Goal: Task Accomplishment & Management: Complete application form

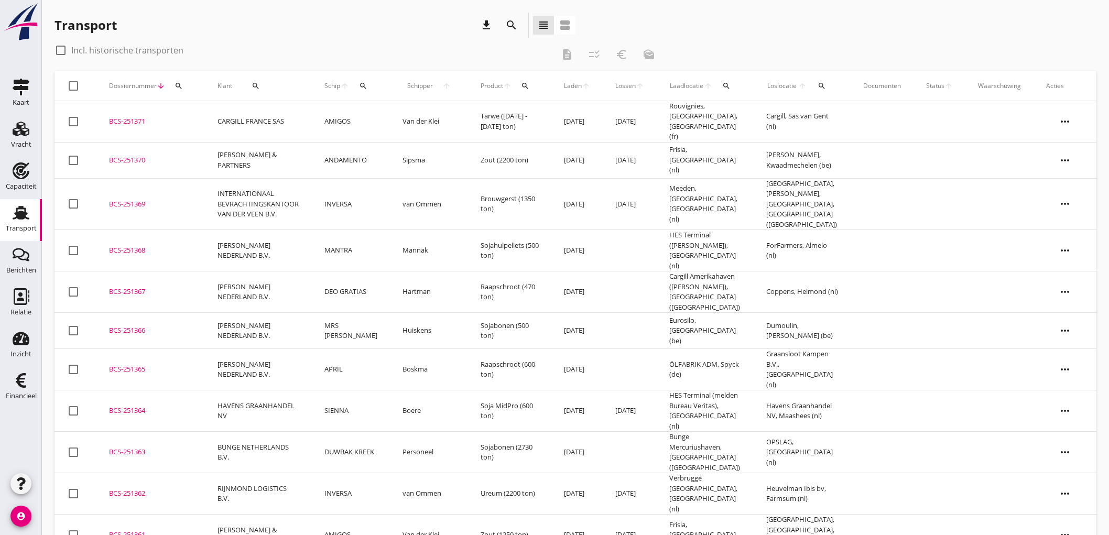
click at [13, 143] on div "Vracht" at bounding box center [21, 144] width 20 height 7
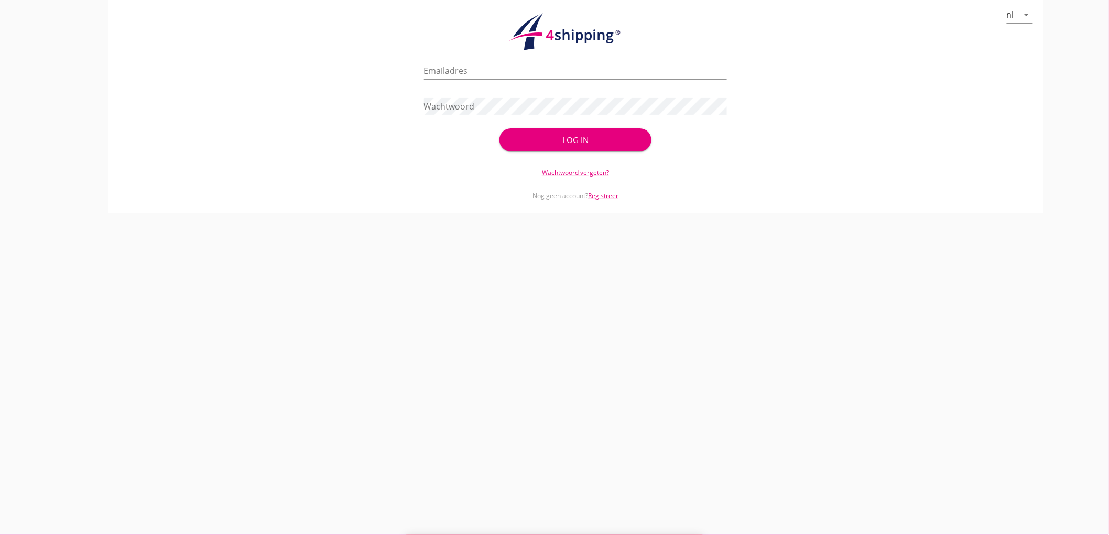
click at [121, 95] on div "check_circle Uw account is succesvol geactiveerd. U kunt nu inloggen met uw inl…" at bounding box center [576, 104] width 911 height 101
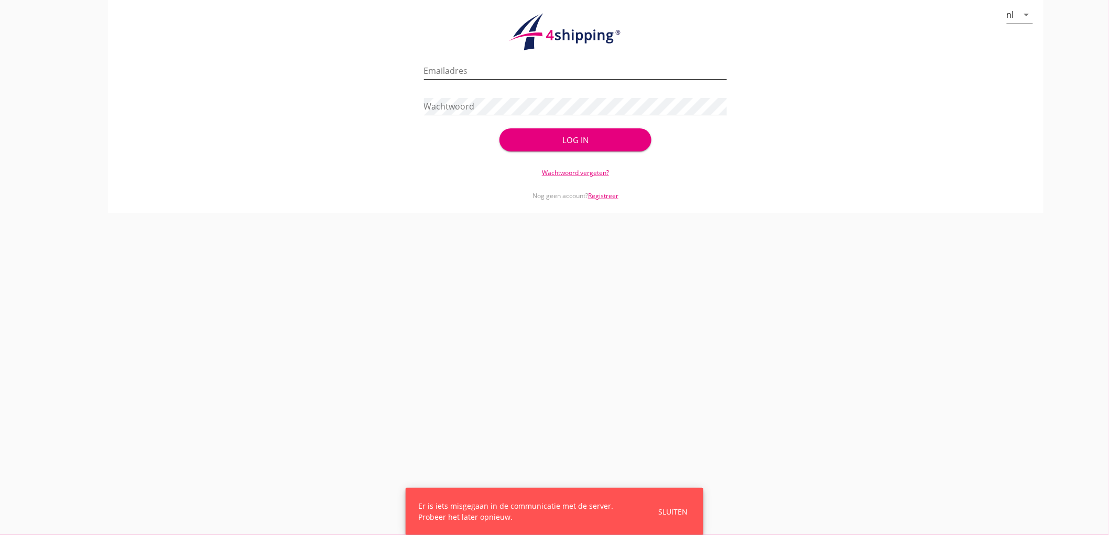
click at [462, 75] on input "Emailadres" at bounding box center [576, 70] width 304 height 17
type input "[EMAIL_ADDRESS][DOMAIN_NAME]"
click at [500, 128] on button "Log in" at bounding box center [575, 139] width 151 height 23
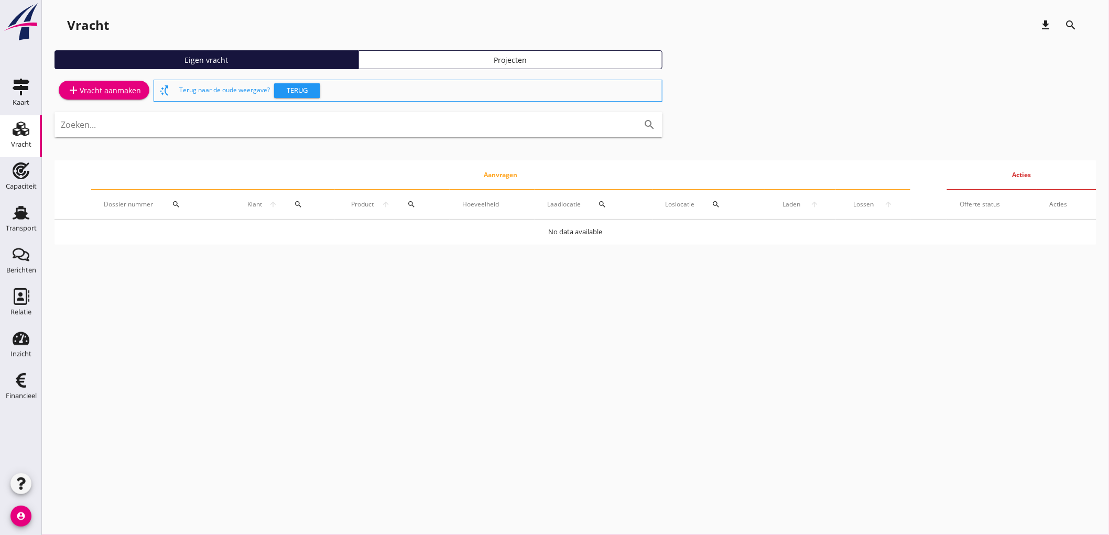
click at [109, 85] on div "add Vracht aanmaken" at bounding box center [104, 90] width 74 height 13
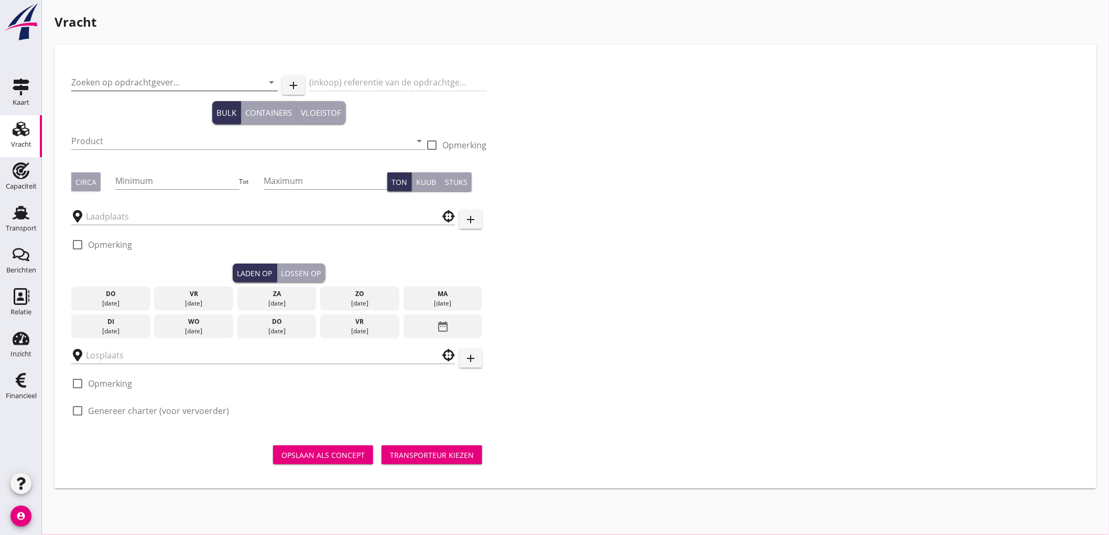
click at [99, 84] on input "Zoeken op opdrachtgever..." at bounding box center [159, 82] width 177 height 17
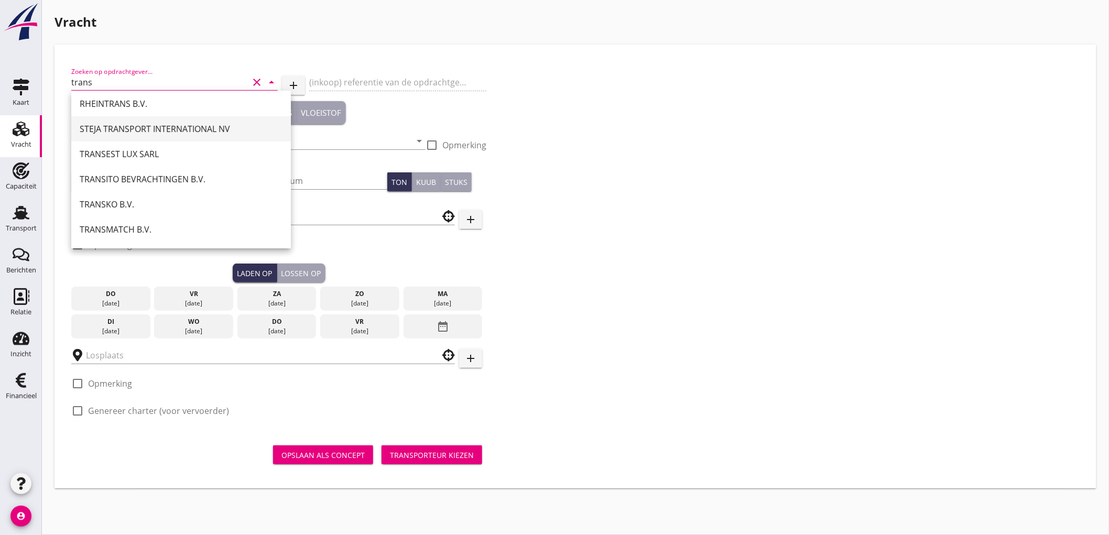
scroll to position [102, 0]
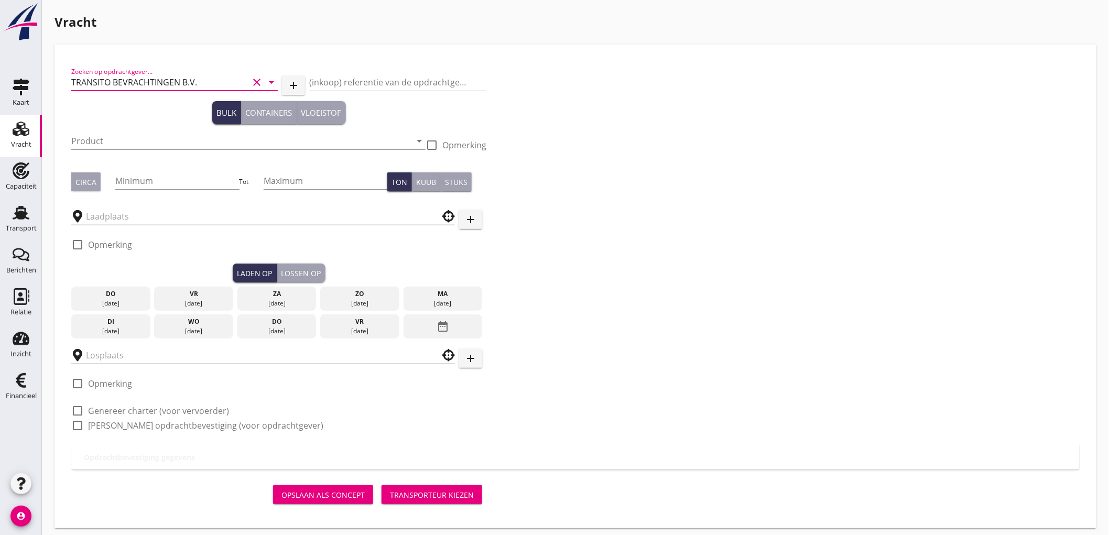
type input "TRANSITO BEVRACHTINGEN B.V."
click at [122, 147] on input "Product" at bounding box center [241, 141] width 340 height 17
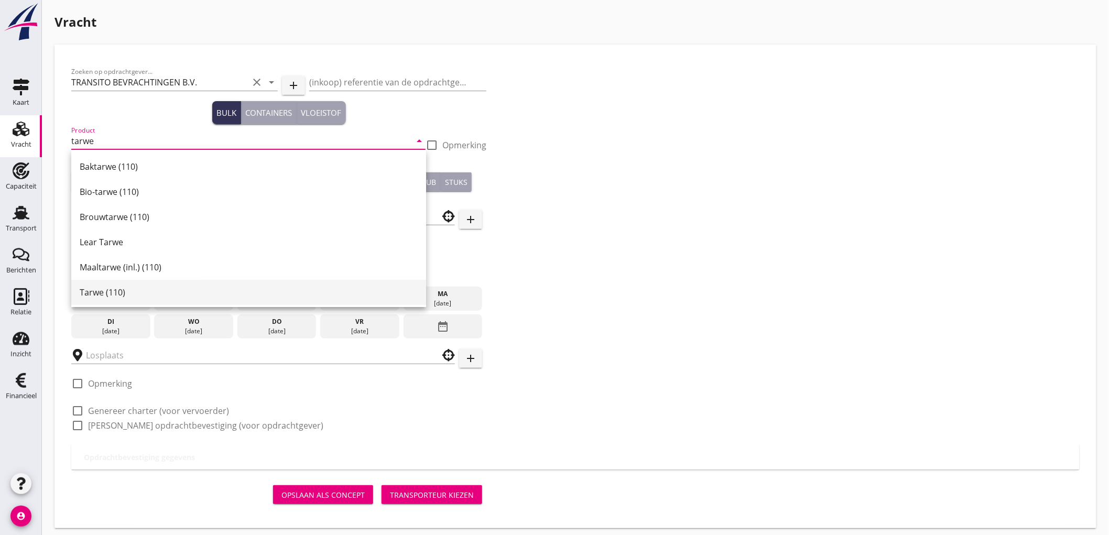
click at [161, 294] on div "Tarwe (110)" at bounding box center [249, 292] width 338 height 13
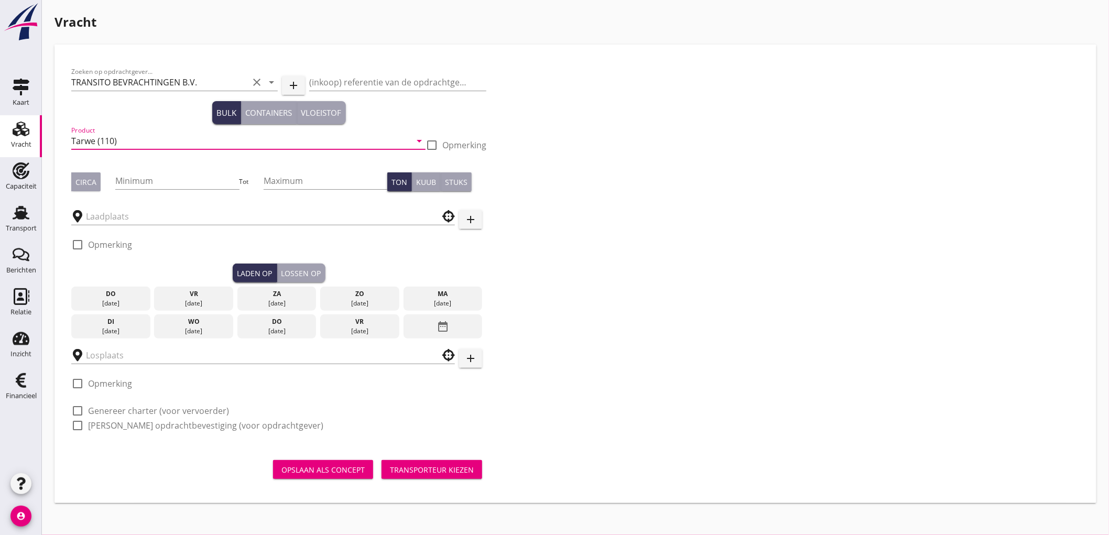
type input "Tarwe (110)"
click at [92, 190] on button "Circa" at bounding box center [85, 181] width 29 height 19
click at [153, 186] on input "Minimum" at bounding box center [177, 180] width 124 height 17
type input "500"
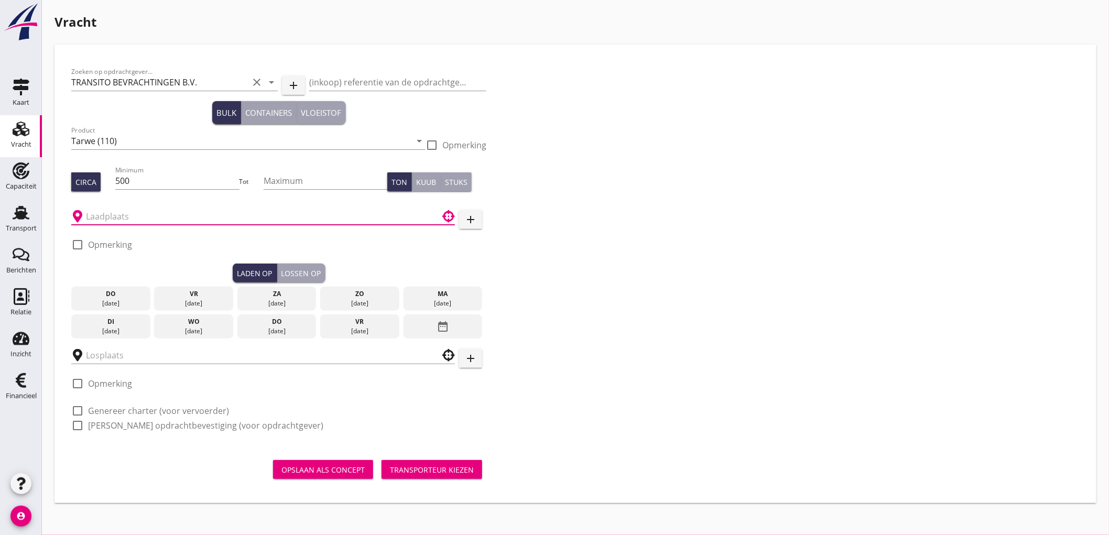
click at [179, 221] on input "text" at bounding box center [256, 216] width 340 height 17
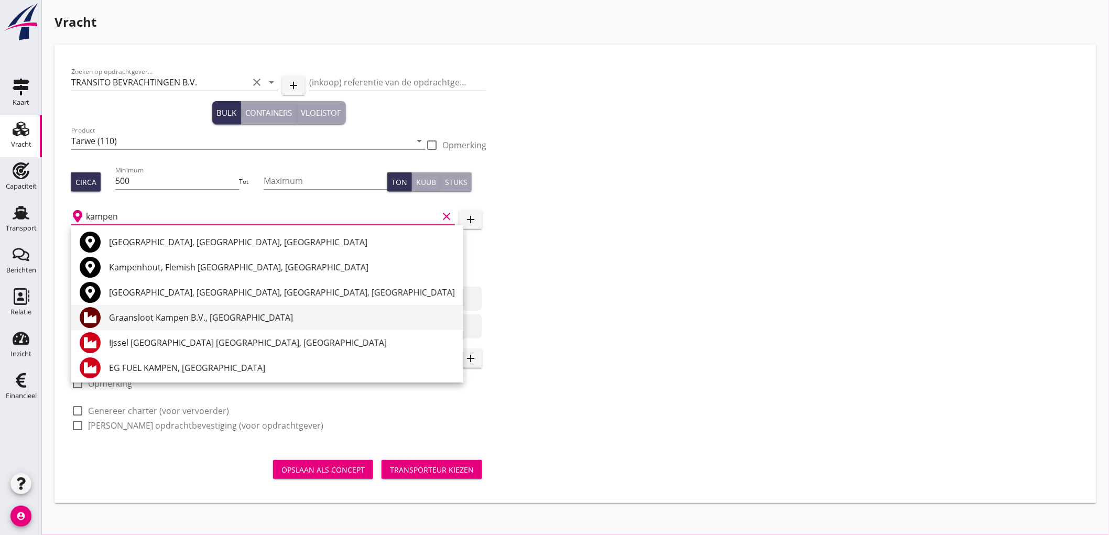
click at [174, 326] on div "Graansloot Kampen B.V., [GEOGRAPHIC_DATA]" at bounding box center [282, 317] width 346 height 25
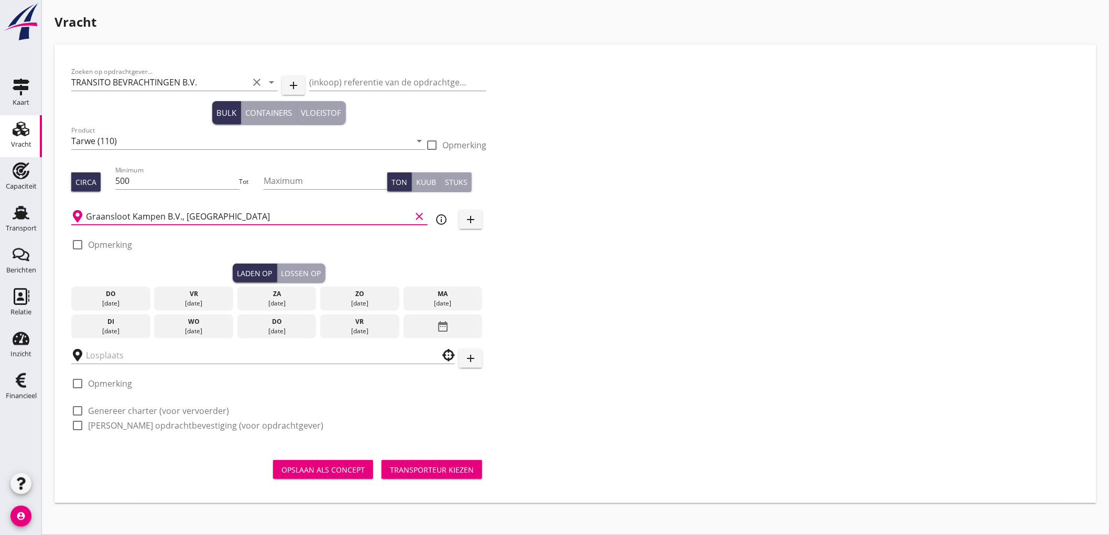
type input "Graansloot Kampen B.V., [GEOGRAPHIC_DATA]"
click at [124, 329] on div "[DATE]" at bounding box center [111, 331] width 74 height 9
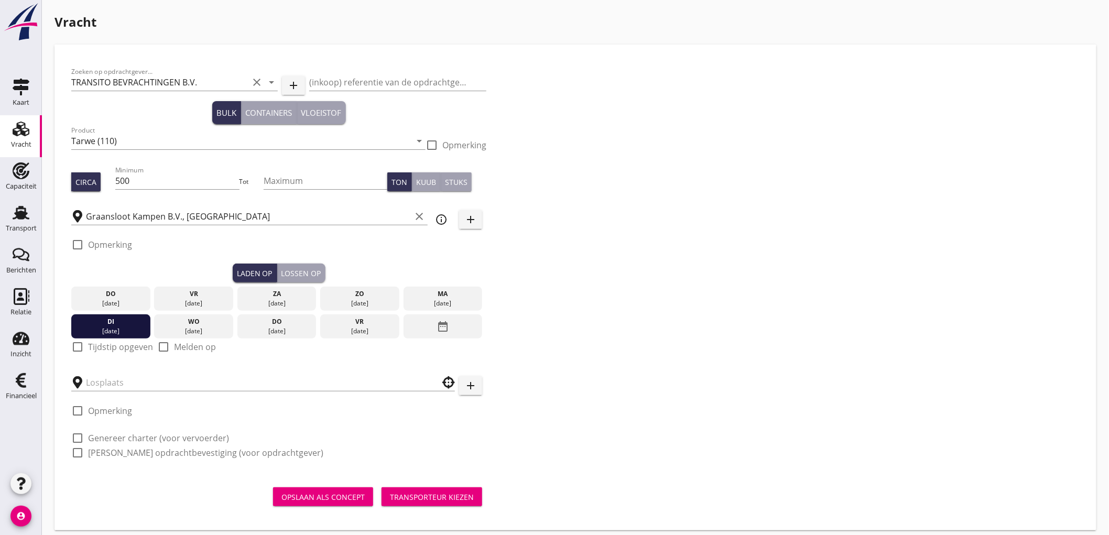
drag, startPoint x: 112, startPoint y: 348, endPoint x: 253, endPoint y: 318, distance: 143.7
click at [112, 348] on label "Tijdstip opgeven" at bounding box center [120, 347] width 65 height 10
checkbox input "true"
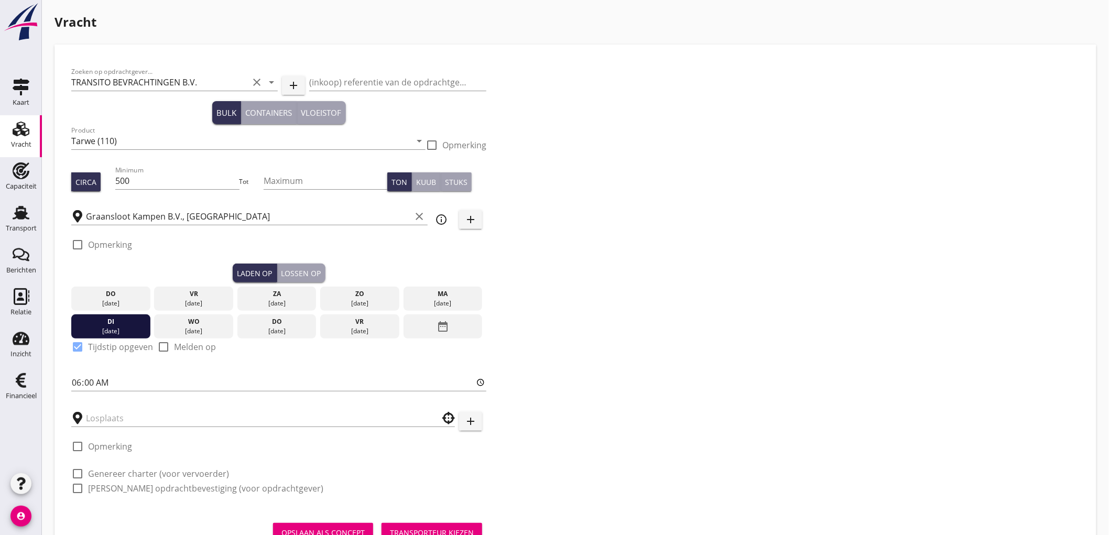
click at [300, 278] on div "Lossen op" at bounding box center [301, 273] width 40 height 11
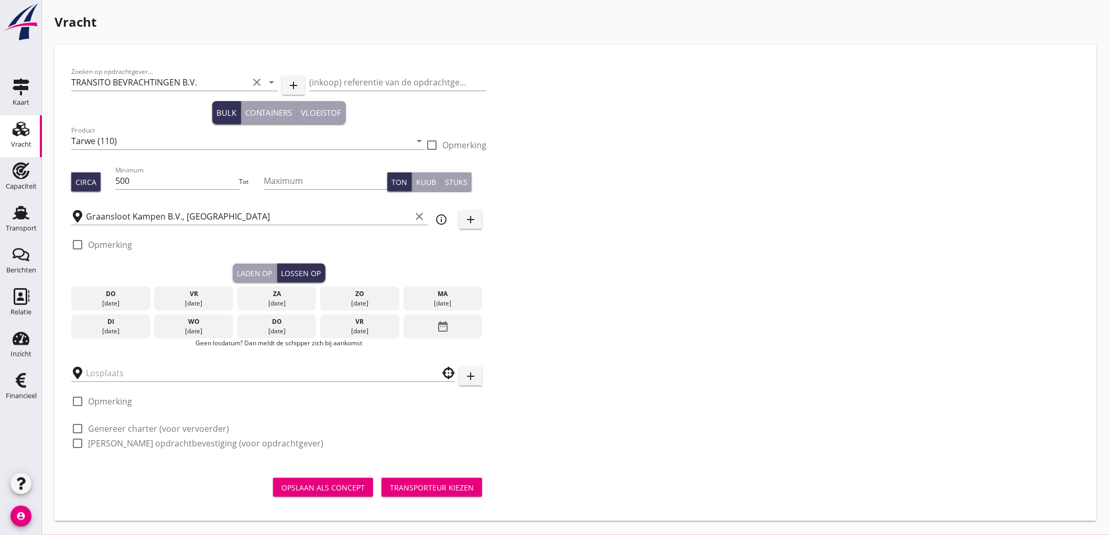
click at [193, 339] on p "Geen losdatum? Dan meldt de schipper zich bij aankomst" at bounding box center [278, 343] width 415 height 9
click at [179, 328] on div "[DATE]" at bounding box center [194, 331] width 74 height 9
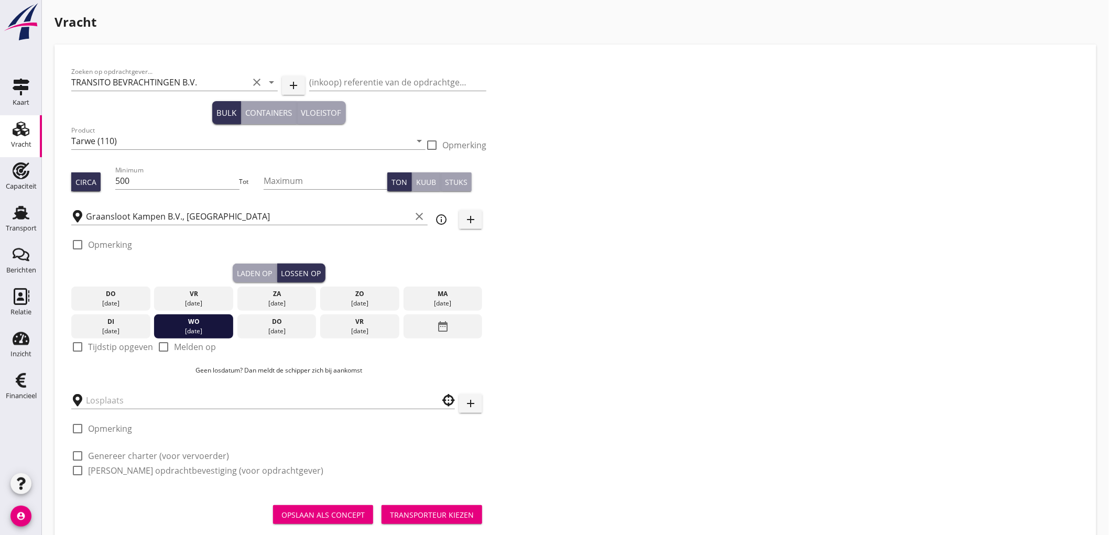
click at [115, 346] on label "Tijdstip opgeven" at bounding box center [120, 347] width 65 height 10
checkbox input "true"
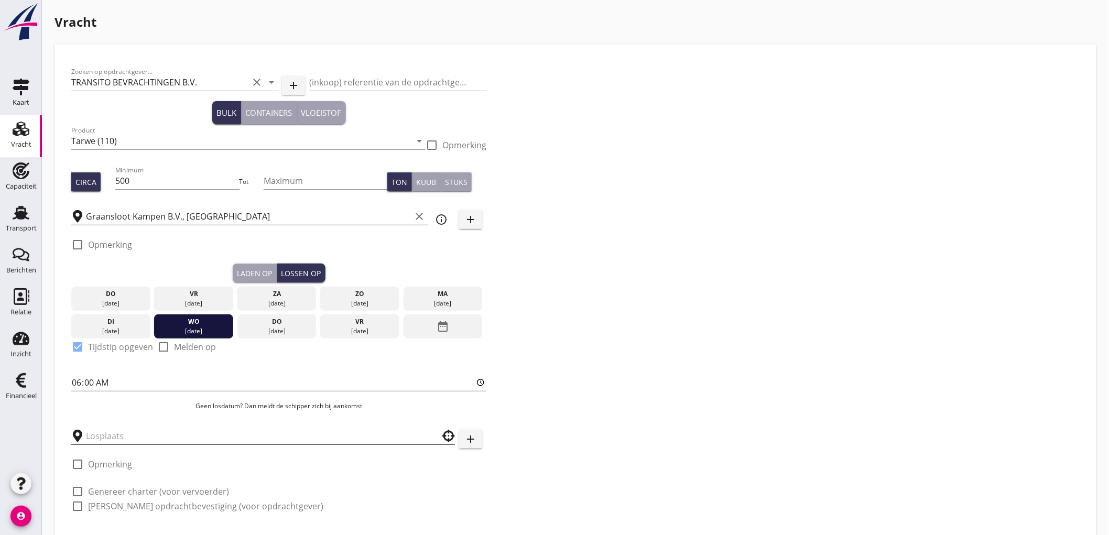
click at [123, 435] on input "text" at bounding box center [256, 436] width 340 height 17
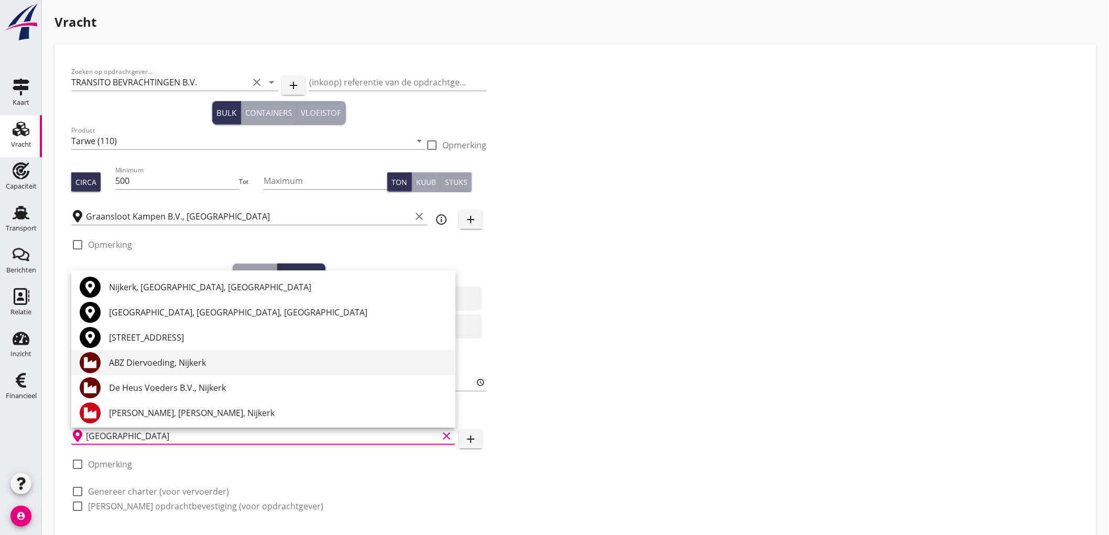
click at [154, 360] on div "ABZ Diervoeding, Nijkerk" at bounding box center [278, 362] width 338 height 13
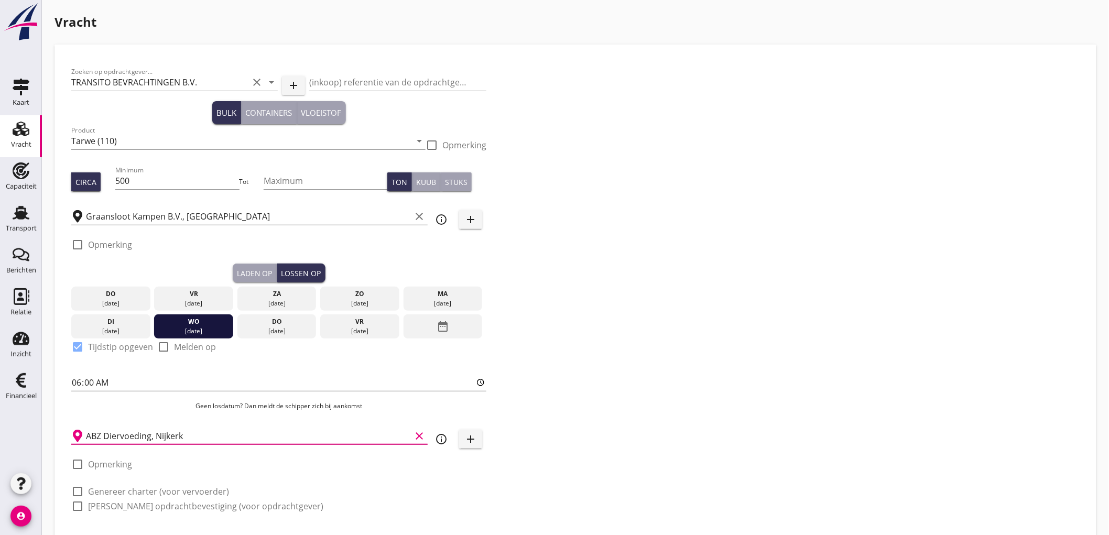
type input "ABZ Diervoeding, Nijkerk"
click at [725, 377] on div "Zoeken op opdrachtgever... TRANSITO BEVRACHTINGEN B.V. clear arrow_drop_down ad…" at bounding box center [575, 293] width 1017 height 464
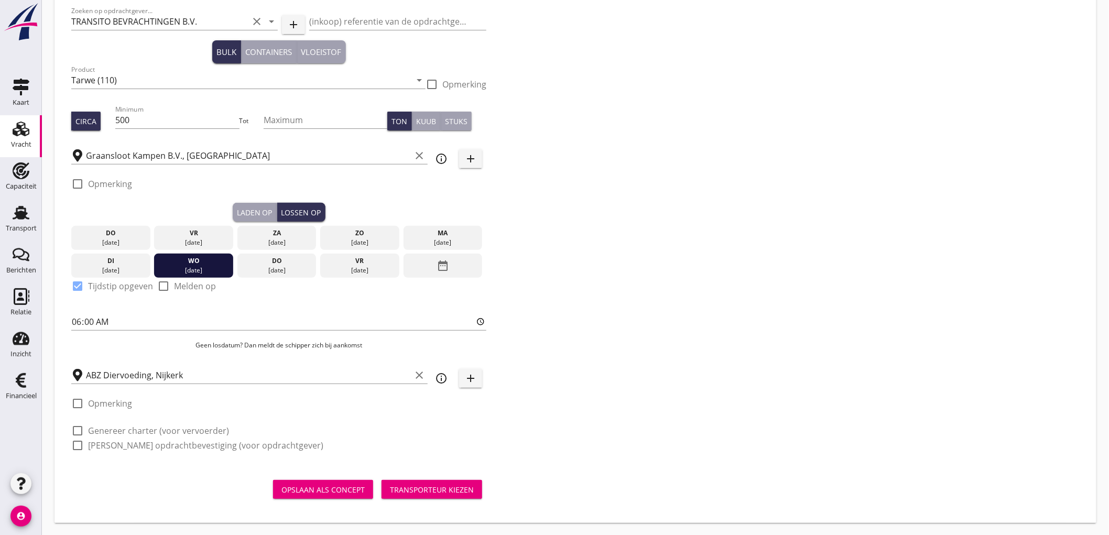
click at [103, 431] on label "Genereer charter (voor vervoerder)" at bounding box center [158, 431] width 141 height 10
checkbox input "true"
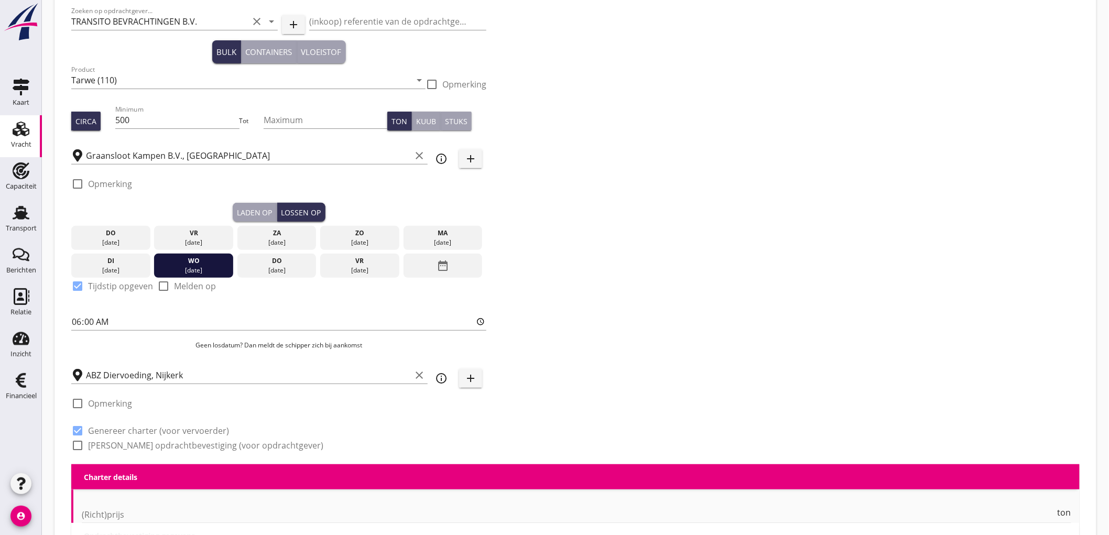
click at [103, 443] on label "Genereer opdrachtbevestiging (voor opdrachtgever)" at bounding box center [205, 445] width 235 height 10
checkbox input "true"
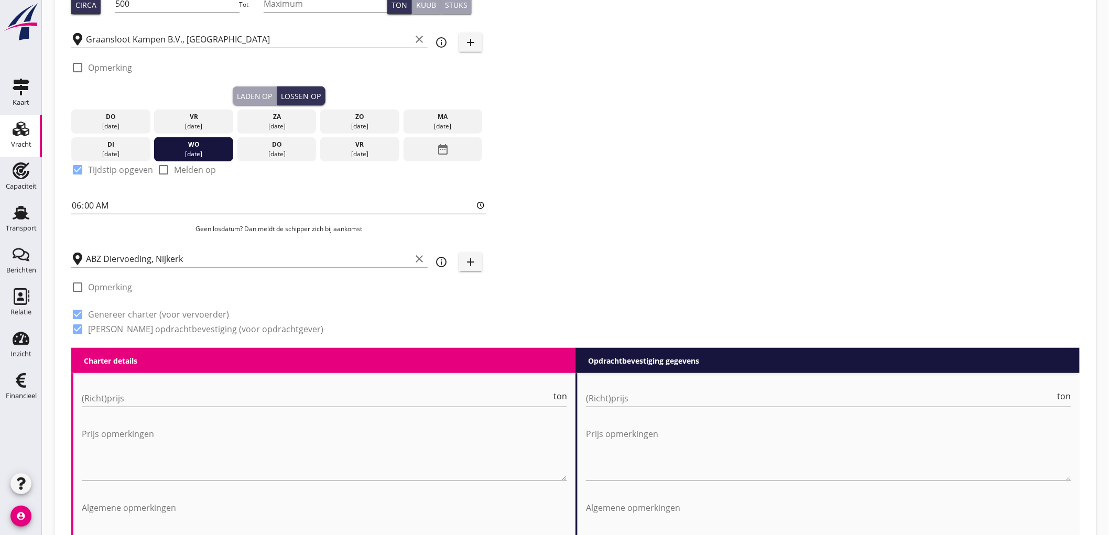
scroll to position [410, 0]
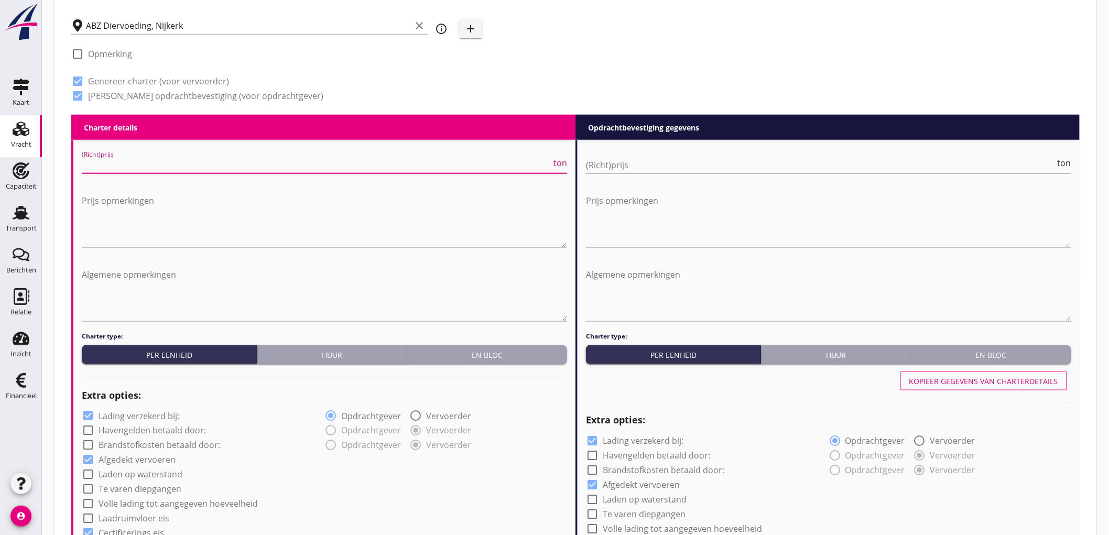
click at [155, 155] on div "(Richt)prijs ton" at bounding box center [324, 167] width 485 height 34
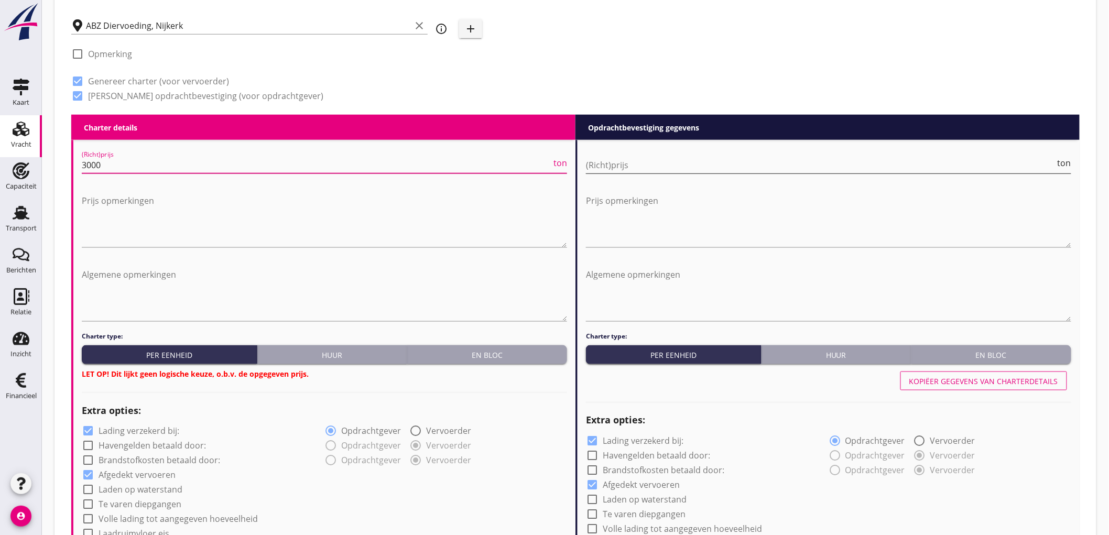
type input "3000"
click at [707, 161] on input "(Richt)prijs" at bounding box center [821, 165] width 470 height 17
type input "6"
click at [533, 346] on button "En bloc" at bounding box center [487, 354] width 160 height 19
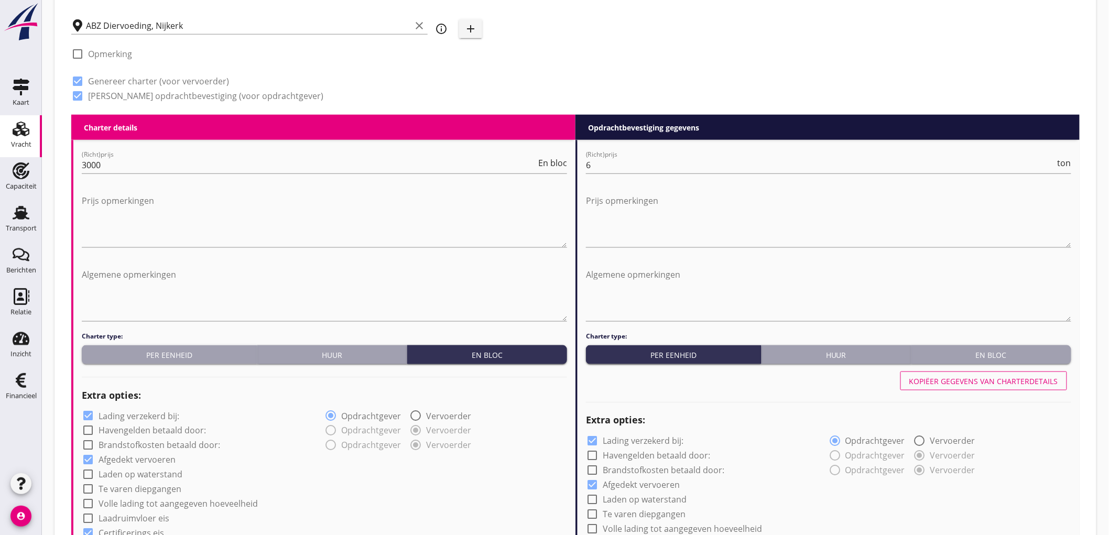
scroll to position [643, 0]
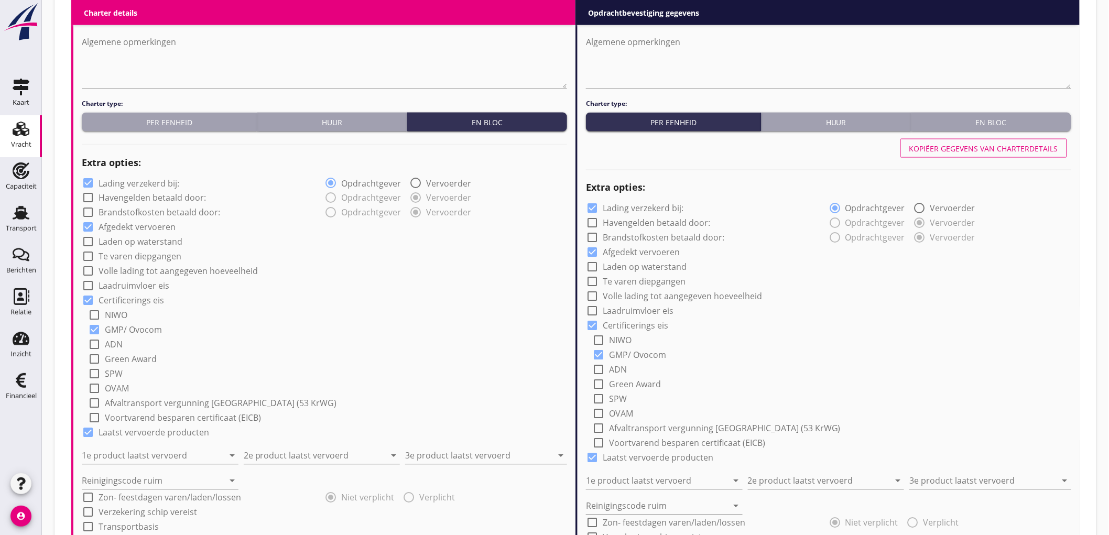
click at [116, 179] on label "Lading verzekerd bij:" at bounding box center [139, 183] width 81 height 10
checkbox input "false"
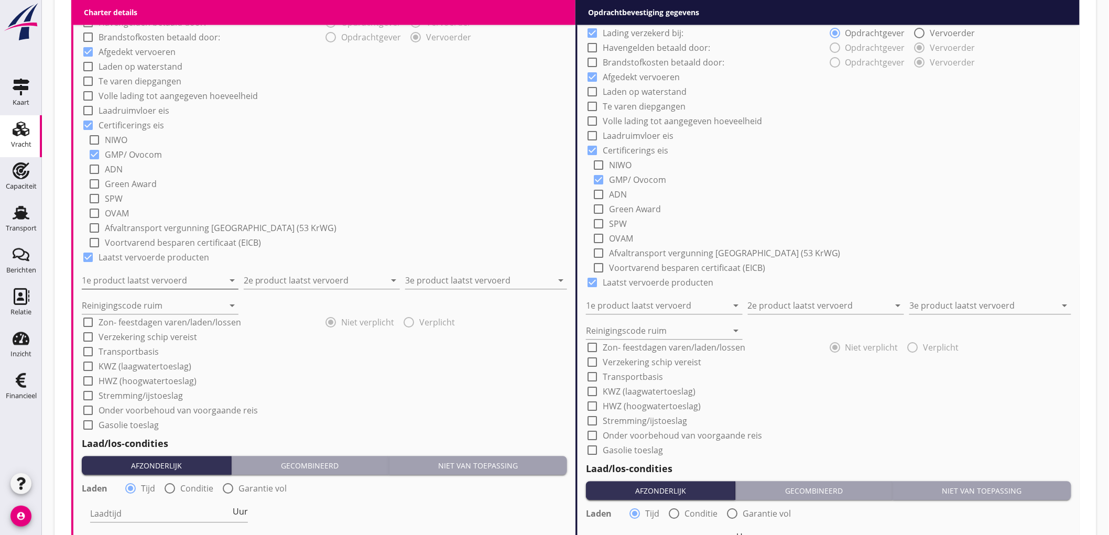
click at [175, 277] on input "1e product laatst vervoerd" at bounding box center [153, 281] width 142 height 17
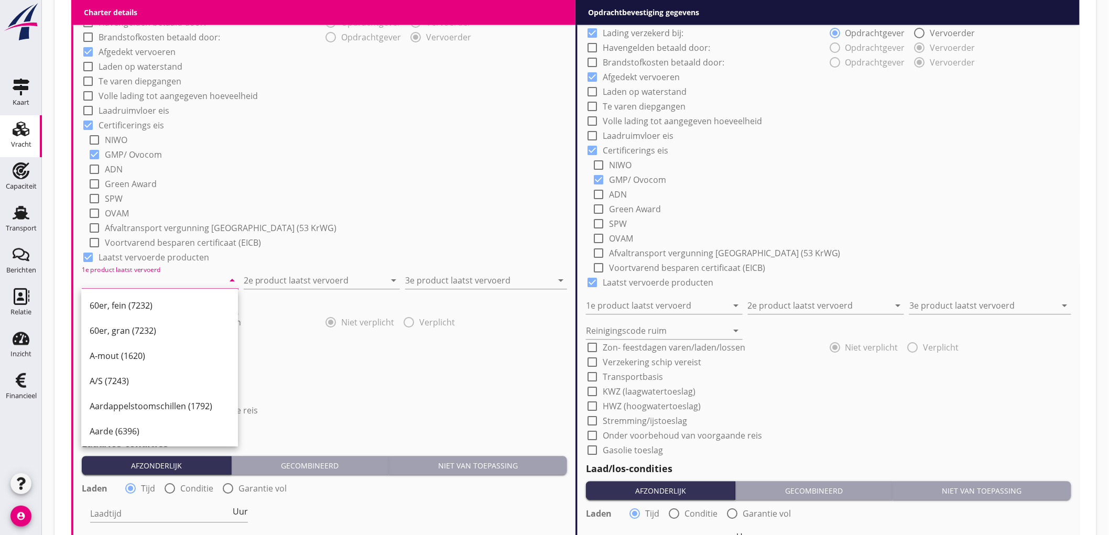
click at [175, 276] on input "1e product laatst vervoerd" at bounding box center [153, 281] width 142 height 17
type input "Mais (150)"
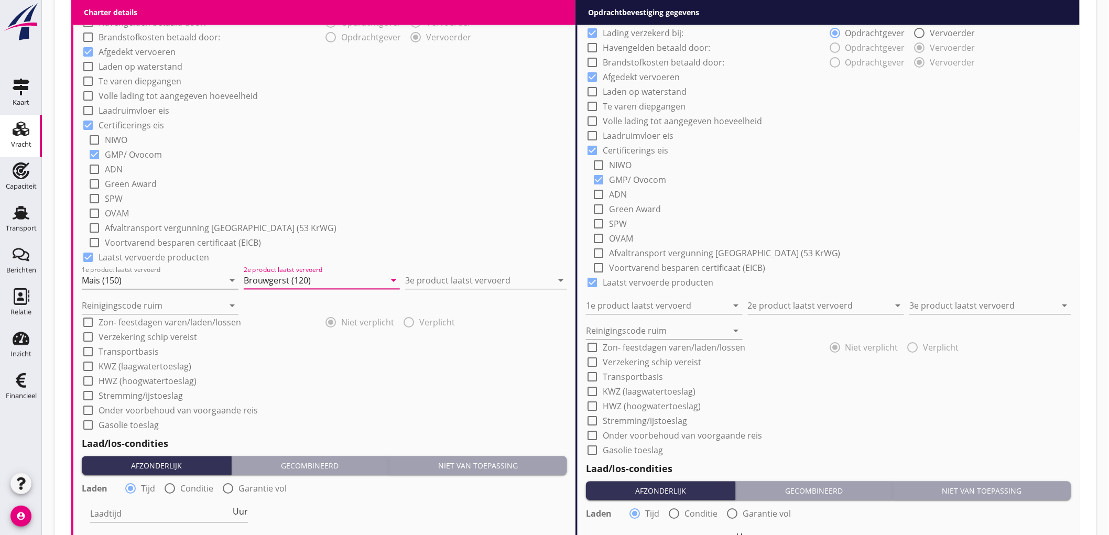
type input "Brouwgerst (120)"
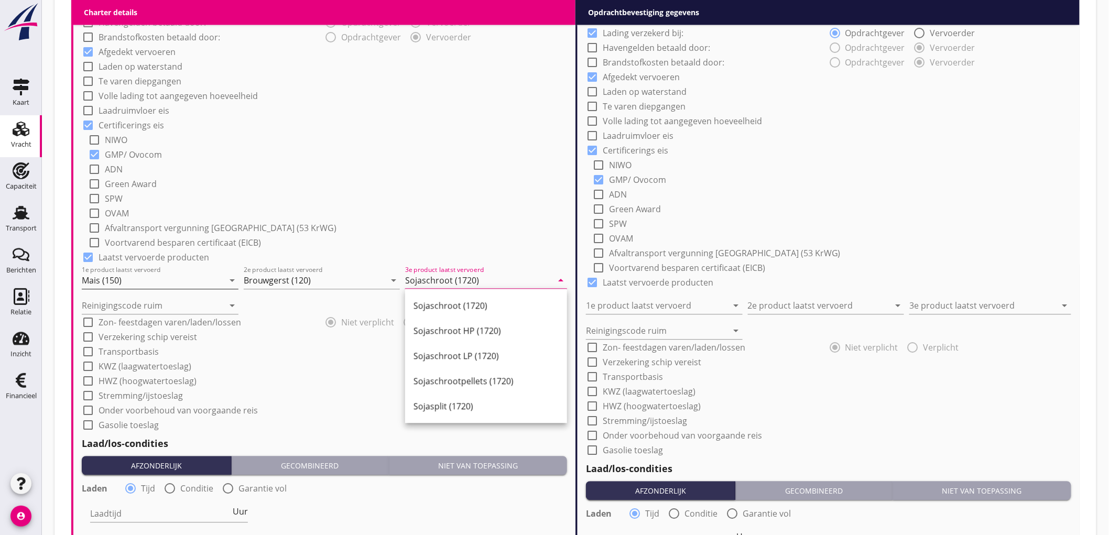
type input "Sojaschroot (1720)"
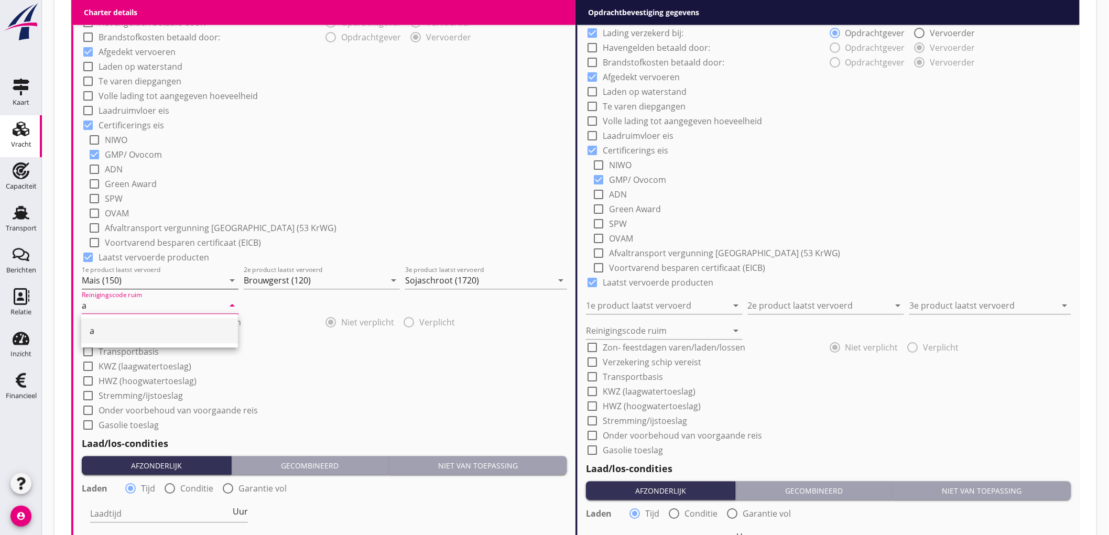
type input "a"
click at [468, 136] on div "check_box_outline_blank NIWO" at bounding box center [327, 139] width 479 height 15
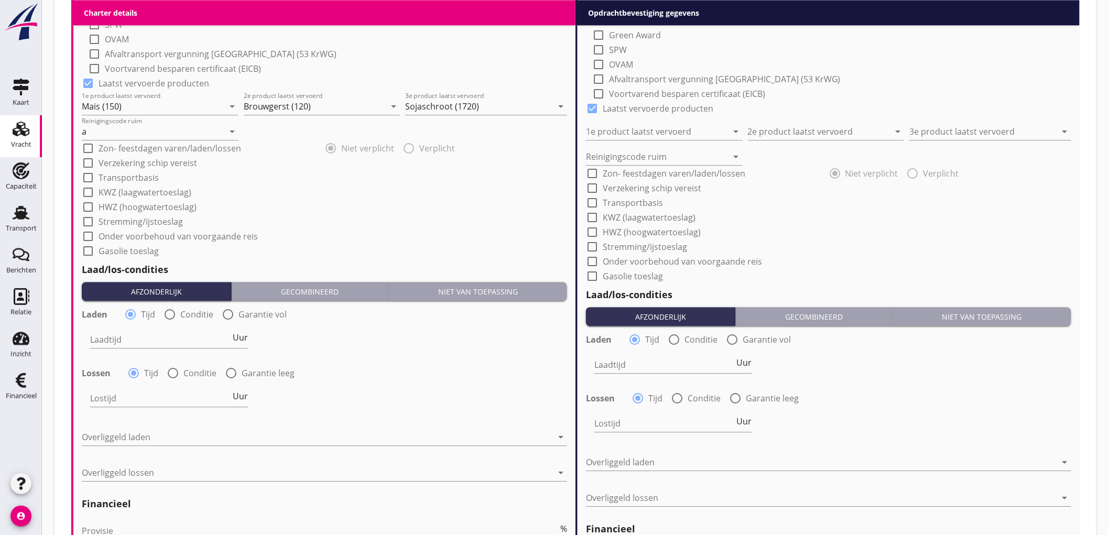
click at [193, 315] on label "Conditie" at bounding box center [196, 314] width 33 height 10
radio input "false"
radio input "true"
click at [138, 334] on div at bounding box center [201, 339] width 223 height 17
click at [0, 0] on div "Nederlands wettelijk 2011" at bounding box center [0, 0] width 0 height 0
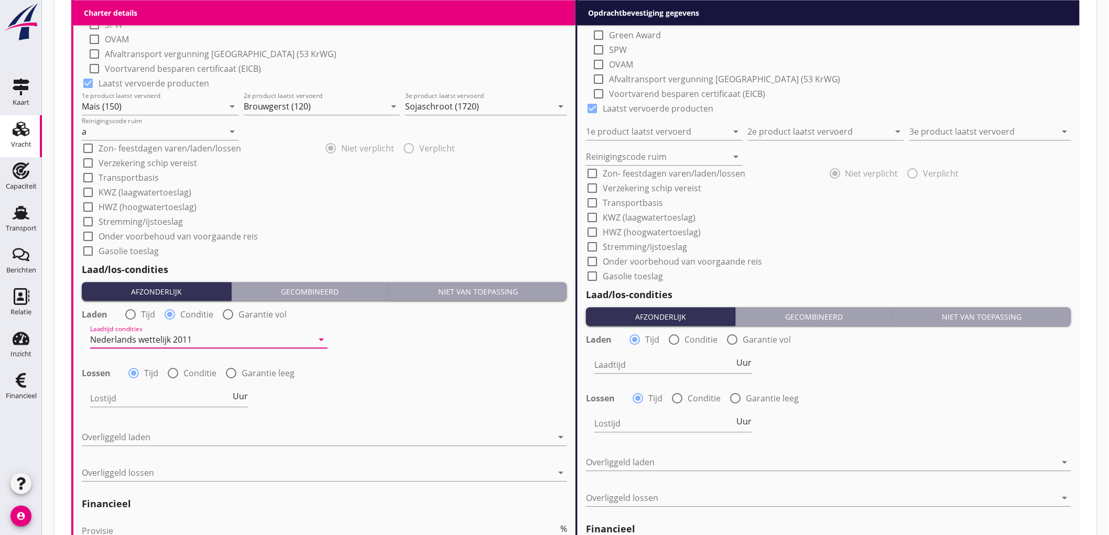
click at [190, 371] on label "Conditie" at bounding box center [199, 373] width 33 height 10
radio input "false"
radio input "true"
click at [133, 392] on div at bounding box center [201, 398] width 223 height 17
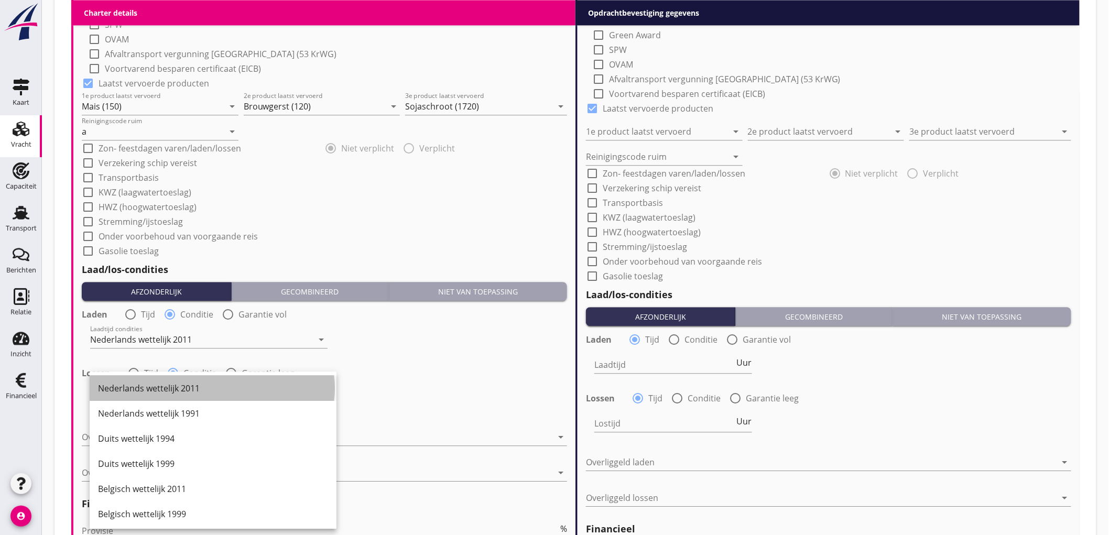
click at [137, 389] on div "Nederlands wettelijk 2011" at bounding box center [213, 388] width 230 height 13
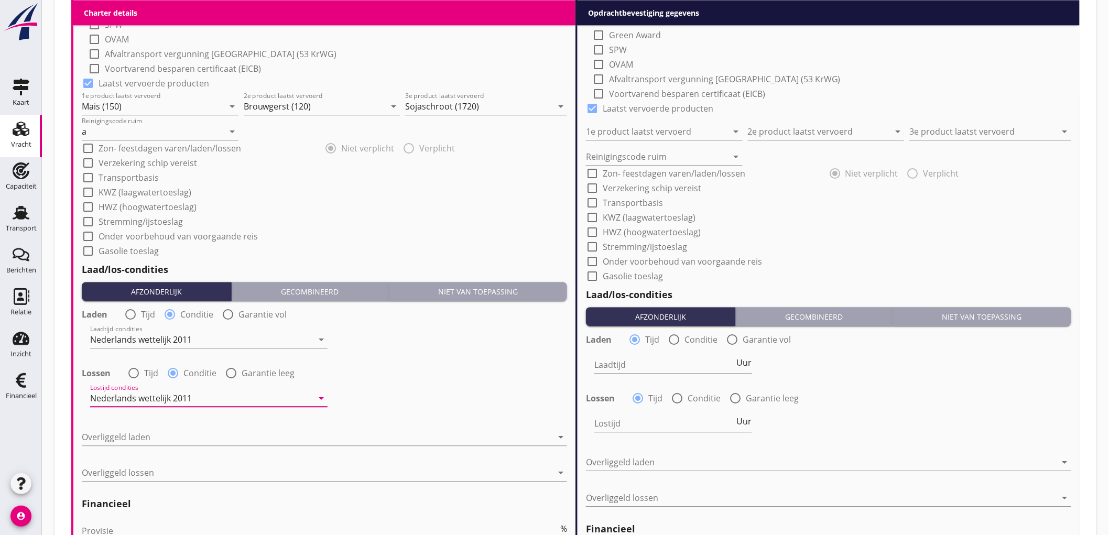
click at [137, 446] on div "Overliggeld laden arrow_drop_down" at bounding box center [324, 442] width 485 height 27
click at [145, 437] on div at bounding box center [317, 437] width 471 height 17
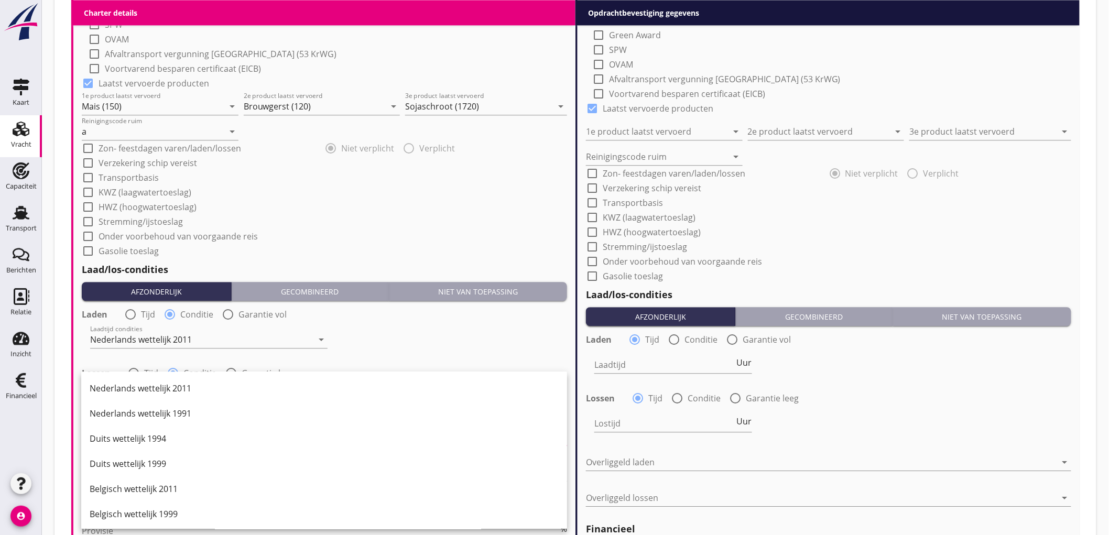
click at [187, 392] on div "Nederlands wettelijk 2011" at bounding box center [324, 388] width 469 height 13
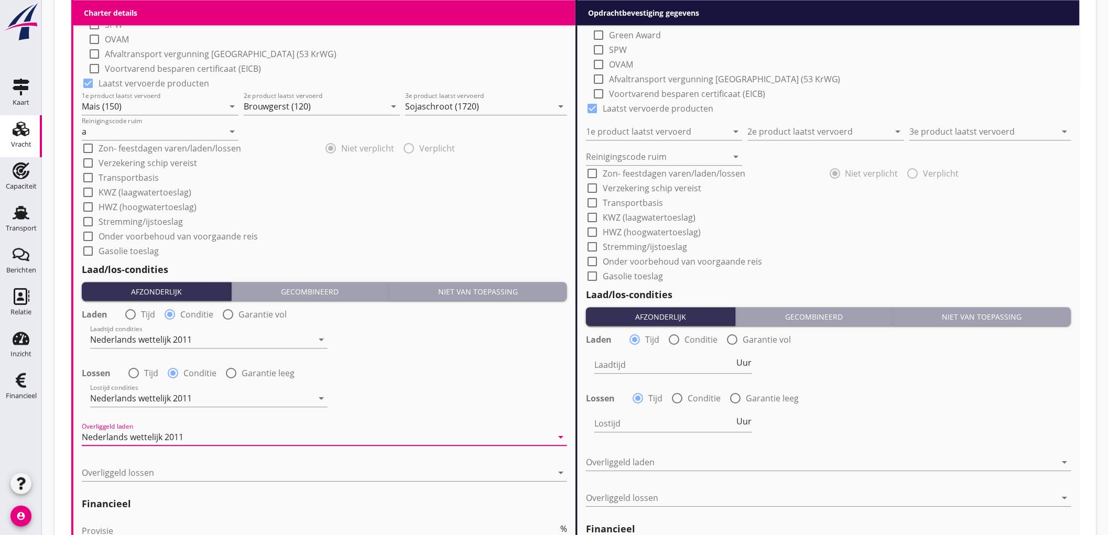
click at [142, 462] on div "Overliggeld lossen arrow_drop_down" at bounding box center [324, 475] width 485 height 34
click at [145, 469] on div at bounding box center [317, 472] width 471 height 17
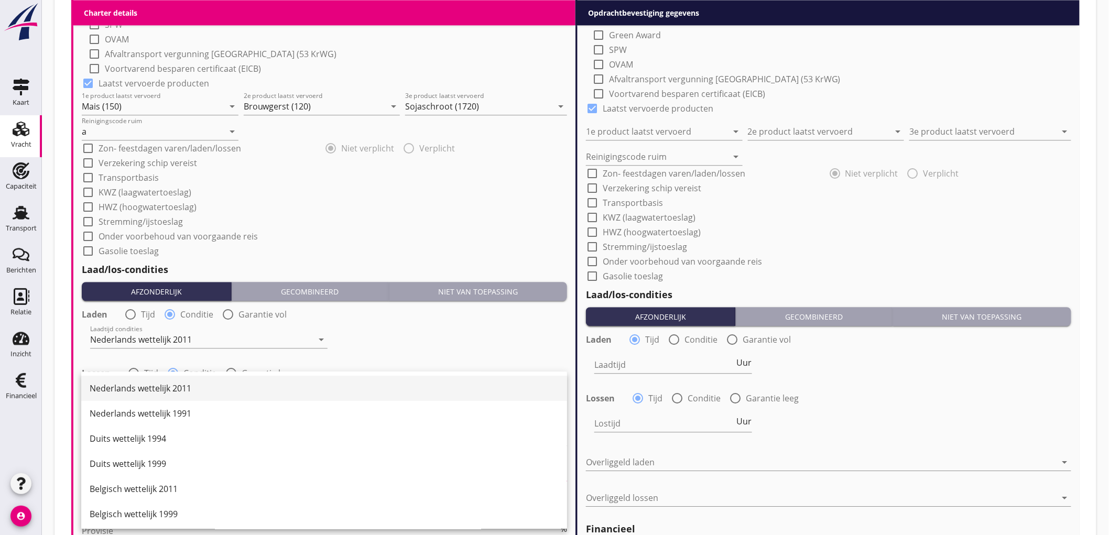
click at [207, 383] on div "Nederlands wettelijk 2011" at bounding box center [324, 388] width 469 height 13
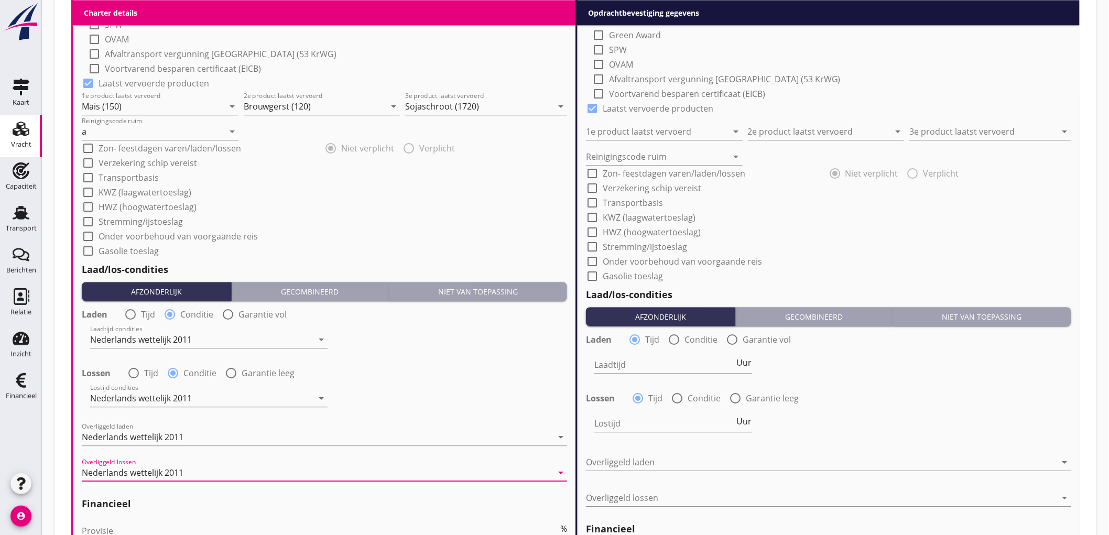
scroll to position [1167, 0]
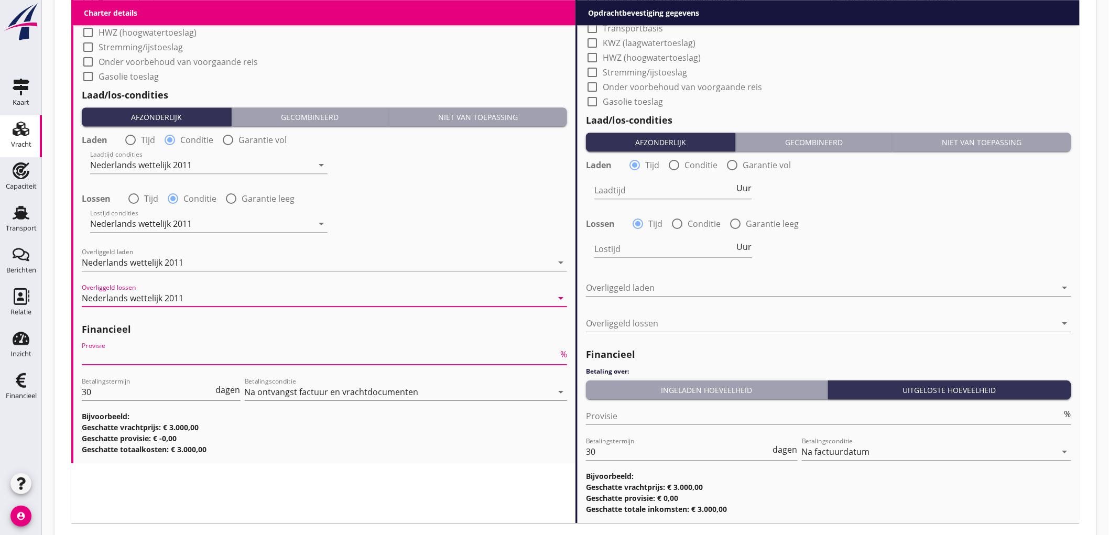
click at [158, 348] on input "Provisie" at bounding box center [320, 356] width 477 height 17
type input "5"
drag, startPoint x: 630, startPoint y: 421, endPoint x: 658, endPoint y: 410, distance: 30.9
click at [632, 421] on input "Provisie" at bounding box center [824, 416] width 477 height 17
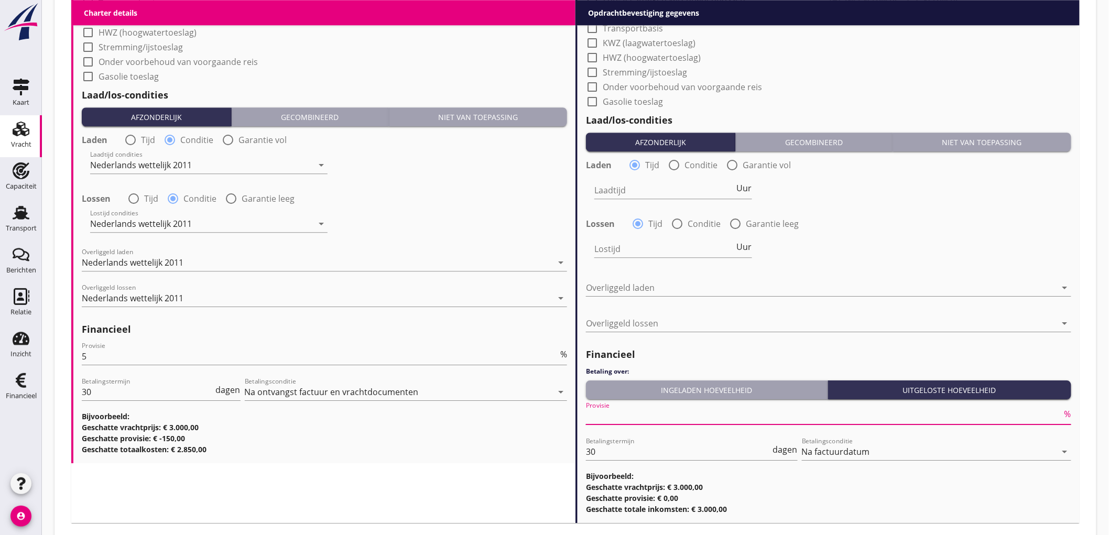
type input "2"
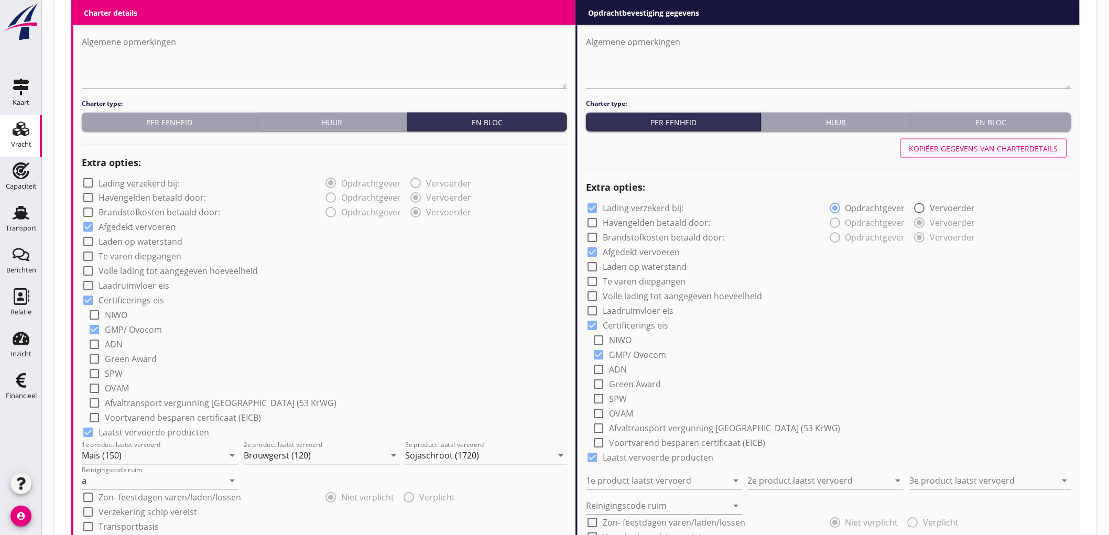
click at [945, 154] on button "Kopiëer gegevens van charterdetails" at bounding box center [984, 148] width 167 height 19
checkbox input "false"
type input "Mais (150)"
type input "Brouwgerst (120)"
type input "Sojaschroot (1720)"
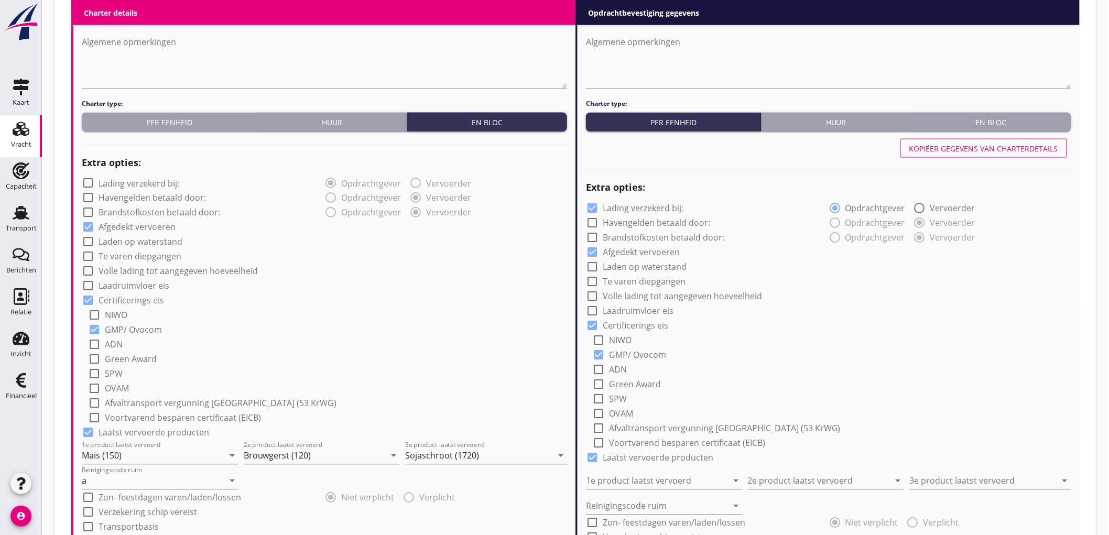
type input "a"
radio input "false"
radio input "true"
radio input "false"
radio input "true"
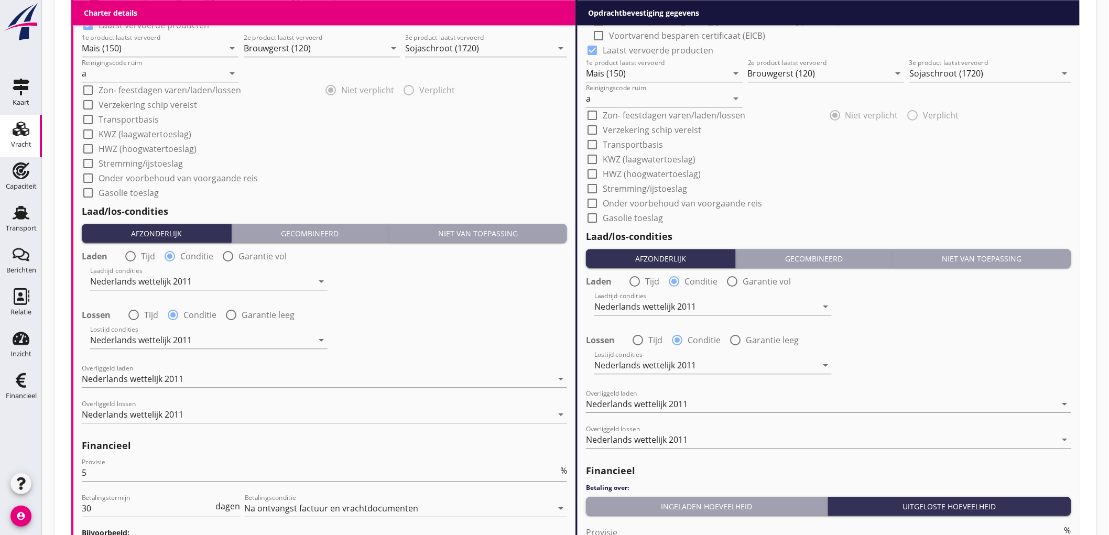
scroll to position [1226, 0]
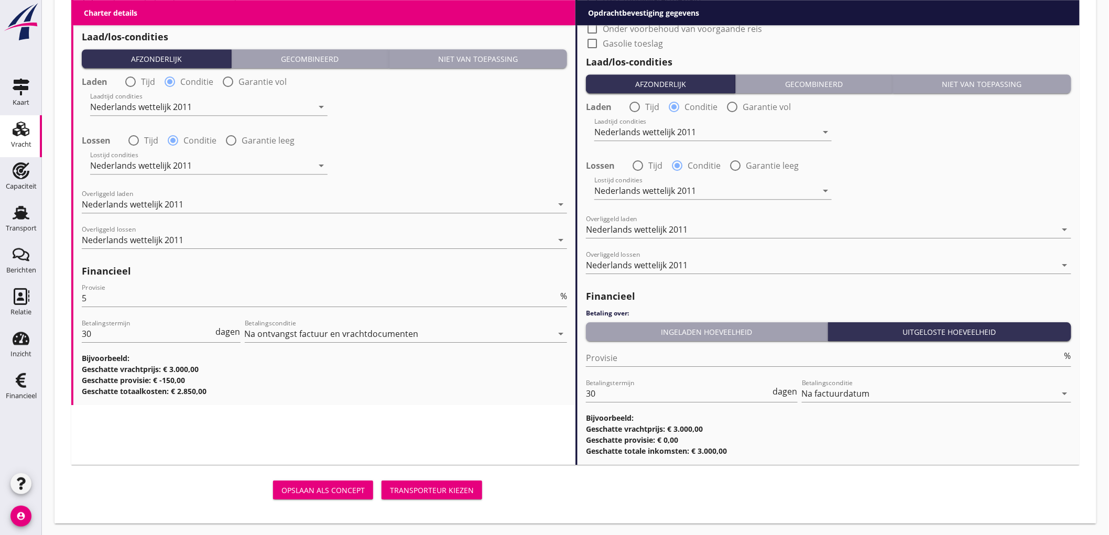
click at [405, 475] on div "Opslaan als concept Transporteur kiezen" at bounding box center [279, 490] width 424 height 34
click at [410, 483] on button "Transporteur kiezen" at bounding box center [432, 490] width 101 height 19
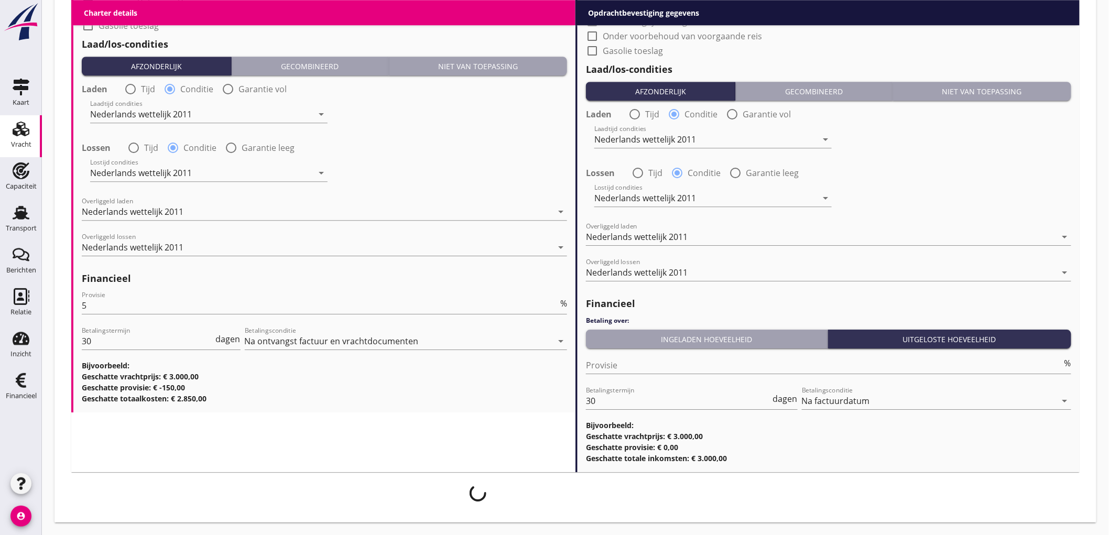
scroll to position [1217, 0]
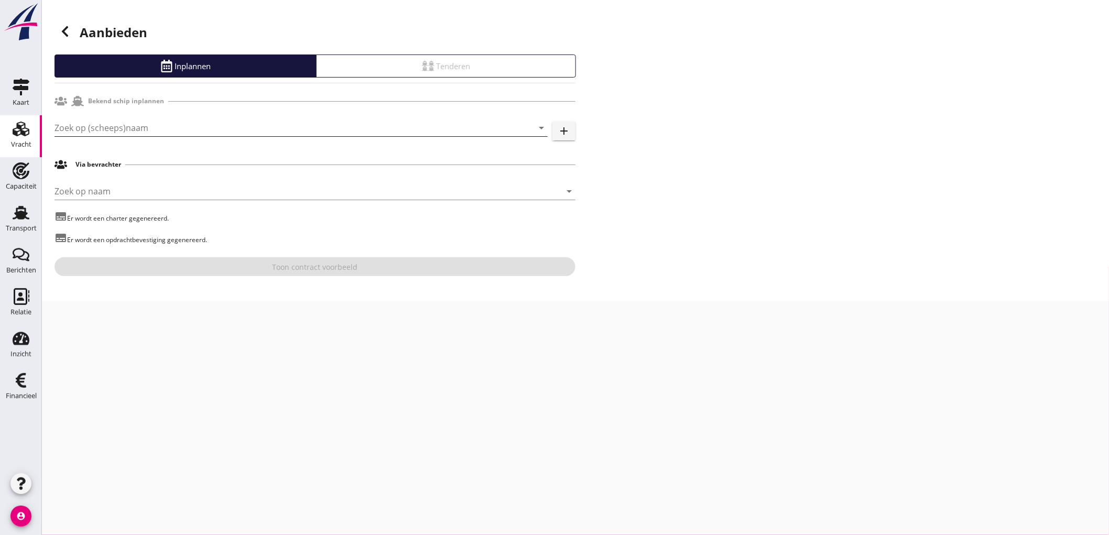
click at [95, 126] on input "Zoek op (scheeps)naam" at bounding box center [287, 128] width 464 height 17
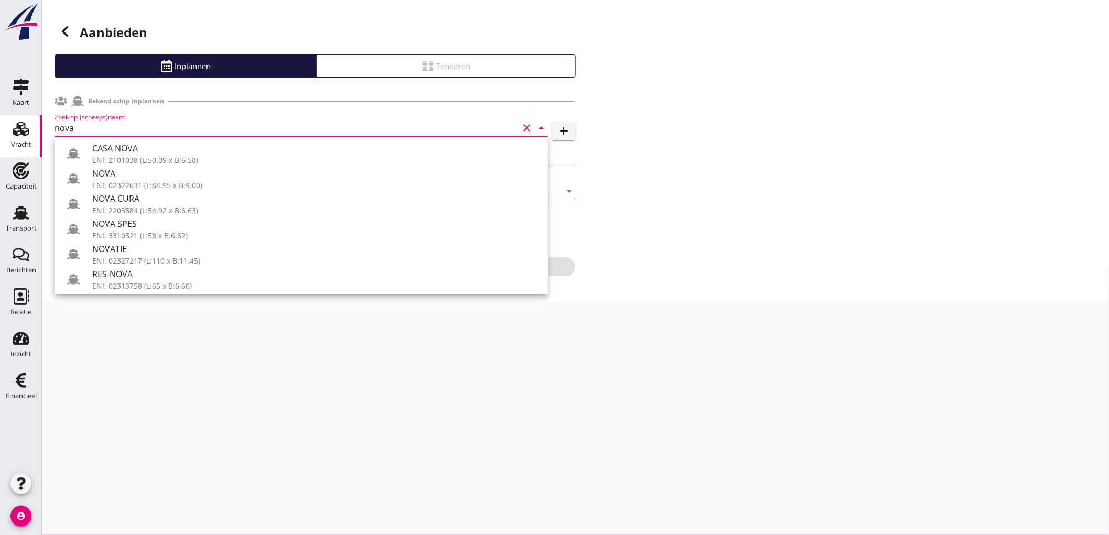
click at [152, 235] on div "ENI: 3310521 (L:58 x B:6.62)" at bounding box center [315, 235] width 447 height 11
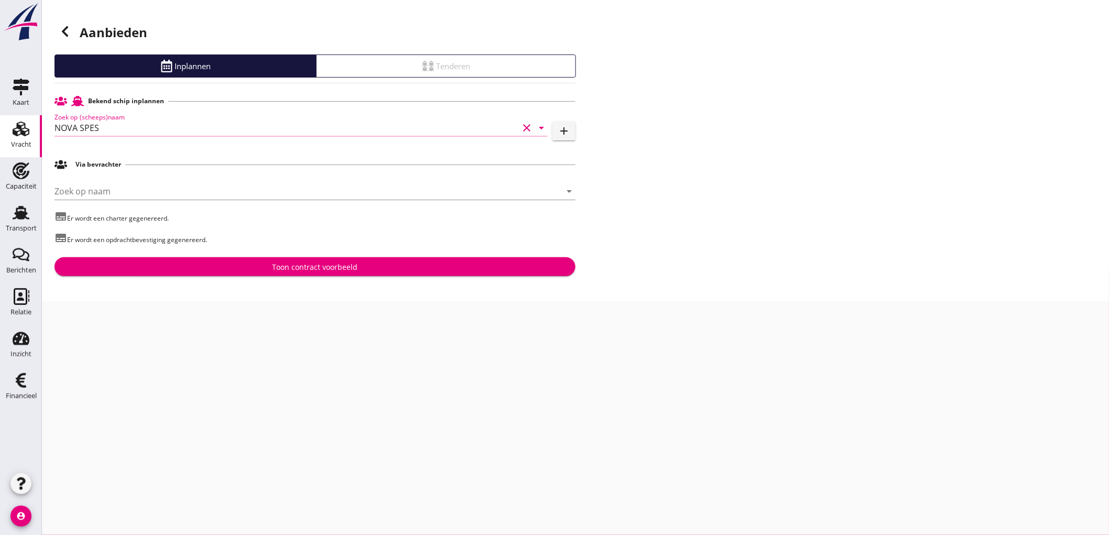
type input "NOVA SPES"
click at [225, 269] on div "Toon contract voorbeeld" at bounding box center [315, 267] width 504 height 11
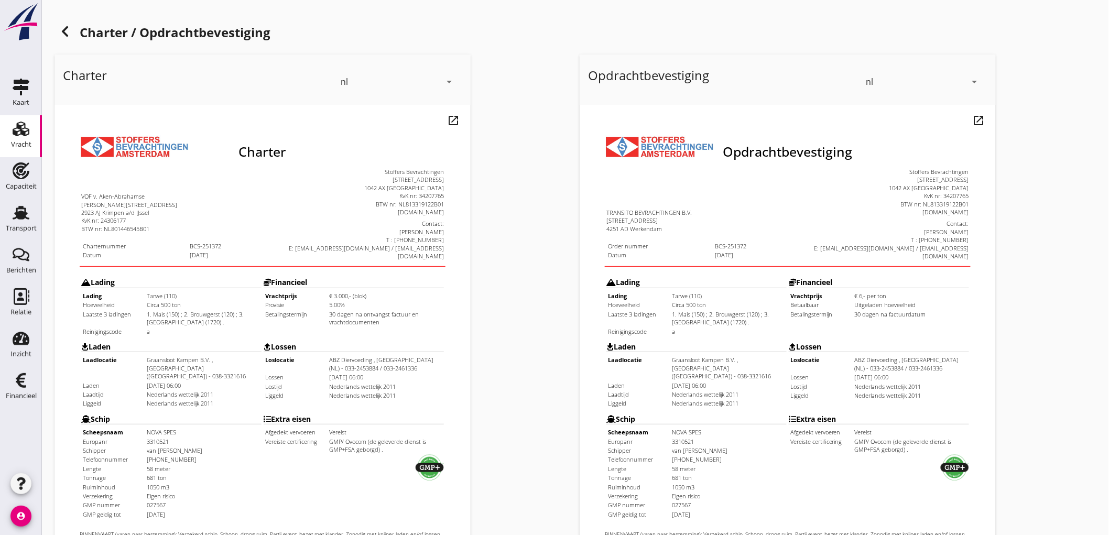
scroll to position [240, 0]
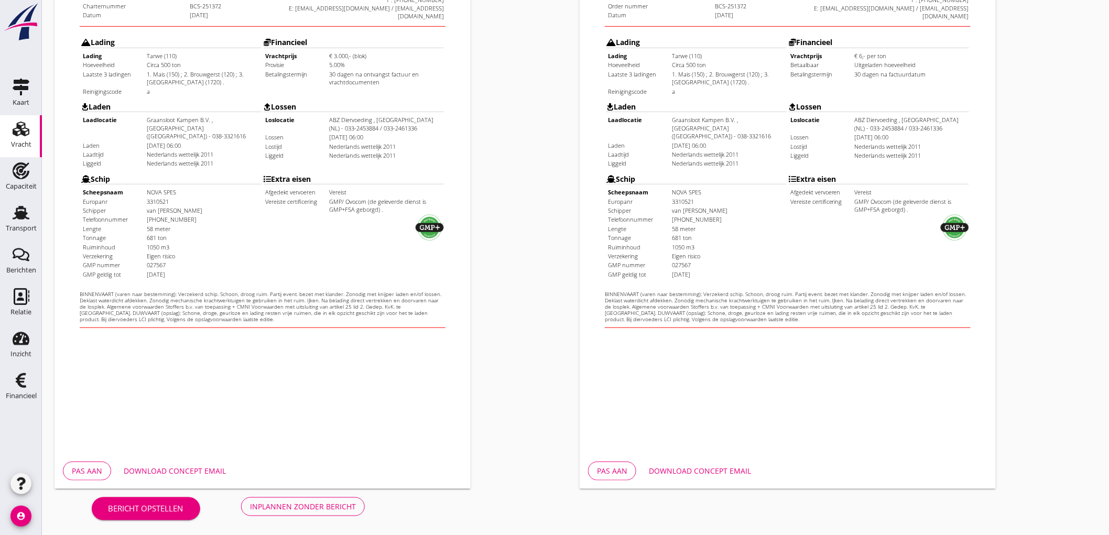
click at [335, 507] on div "Inplannen zonder bericht" at bounding box center [303, 506] width 106 height 11
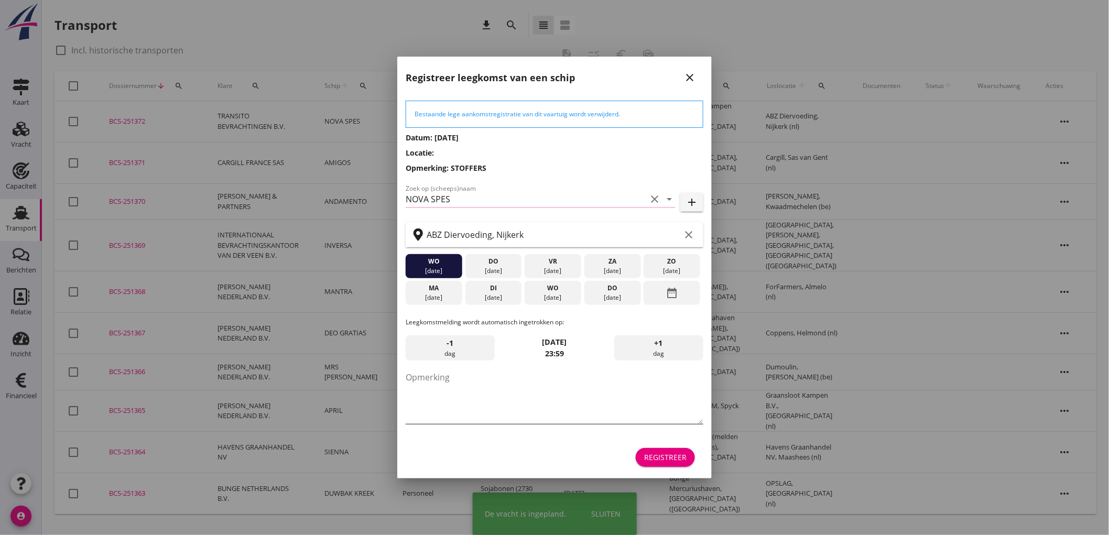
click at [481, 390] on textarea "Opmerking" at bounding box center [555, 396] width 298 height 55
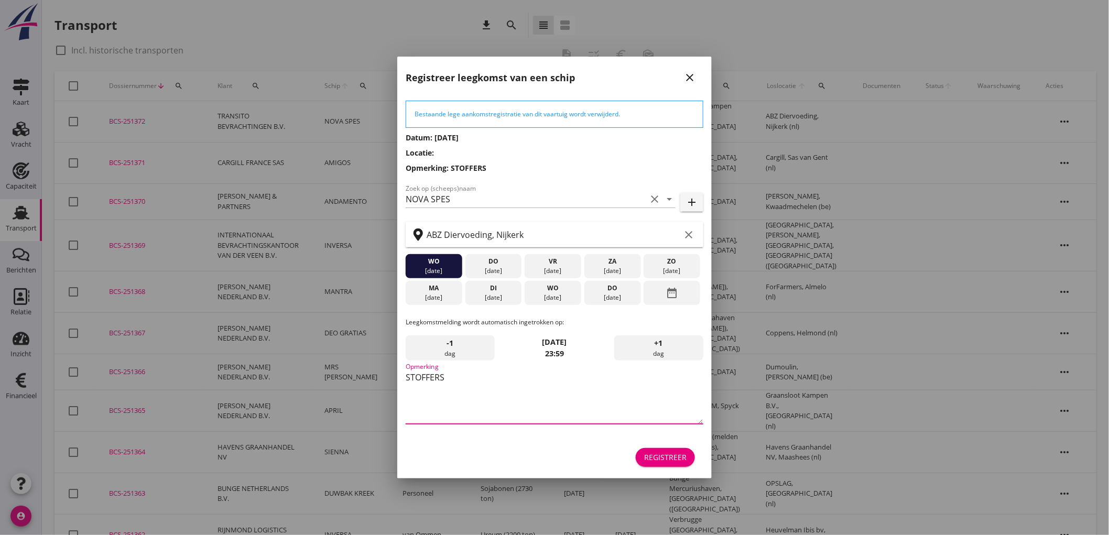
type textarea "STOFFERS"
click at [658, 446] on div "Registreer" at bounding box center [555, 457] width 298 height 25
click at [659, 454] on div "Registreer" at bounding box center [665, 457] width 42 height 11
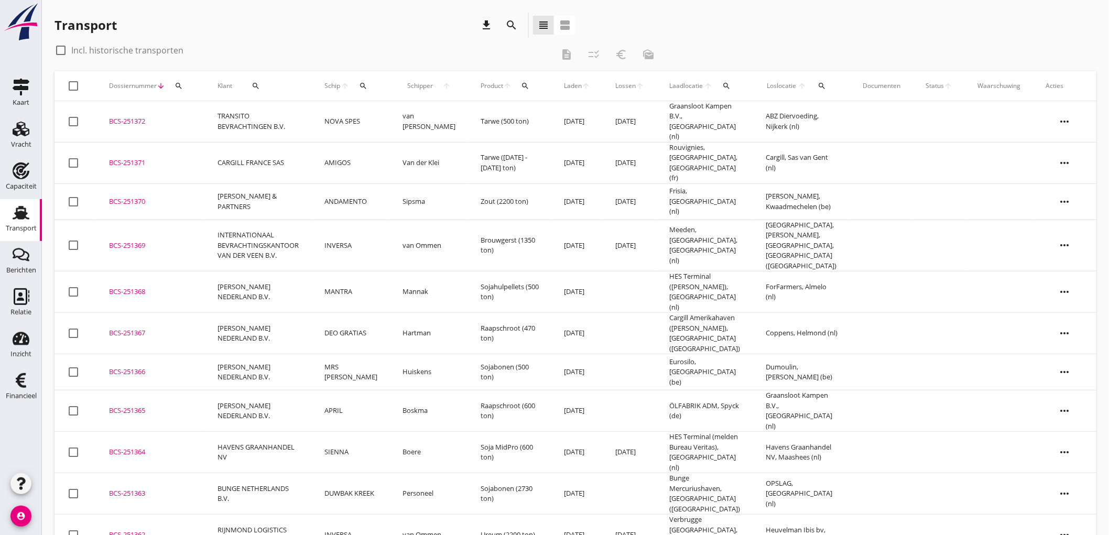
click at [399, 114] on td "van [PERSON_NAME]" at bounding box center [429, 121] width 78 height 41
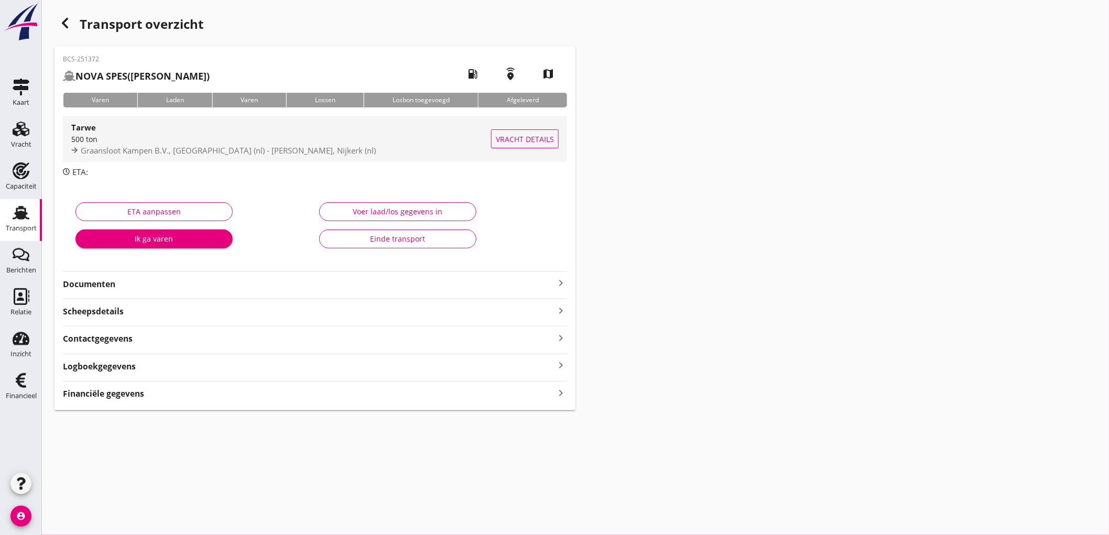
click at [274, 148] on span "Graansloot Kampen B.V., [GEOGRAPHIC_DATA] (nl) - [PERSON_NAME], Nijkerk (nl)" at bounding box center [228, 150] width 295 height 10
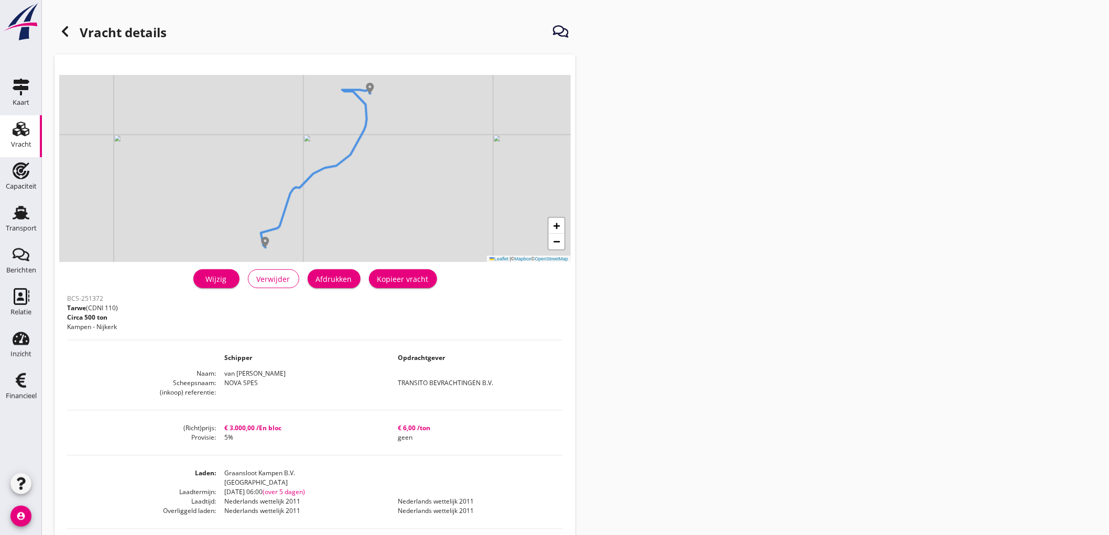
click at [332, 266] on div "Wijzig Verwijder Afdrukken Kopieer vracht" at bounding box center [315, 278] width 496 height 25
click at [337, 278] on div "Afdrukken" at bounding box center [334, 279] width 36 height 11
click at [67, 27] on use at bounding box center [65, 31] width 6 height 10
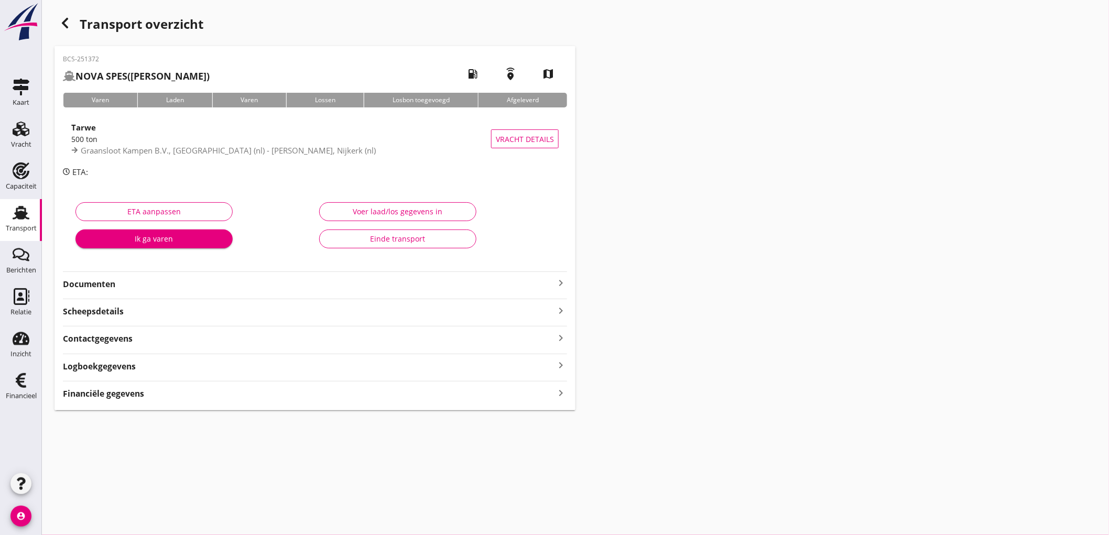
click at [123, 281] on strong "Documenten" at bounding box center [309, 284] width 492 height 12
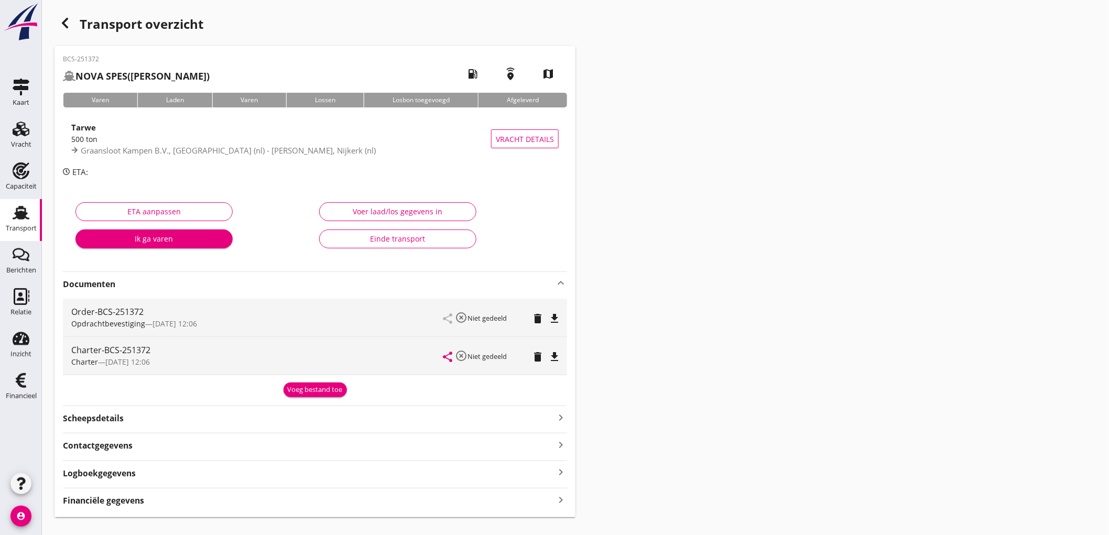
click at [562, 318] on div "file_download" at bounding box center [554, 318] width 15 height 13
click at [556, 352] on icon "file_download" at bounding box center [554, 357] width 13 height 13
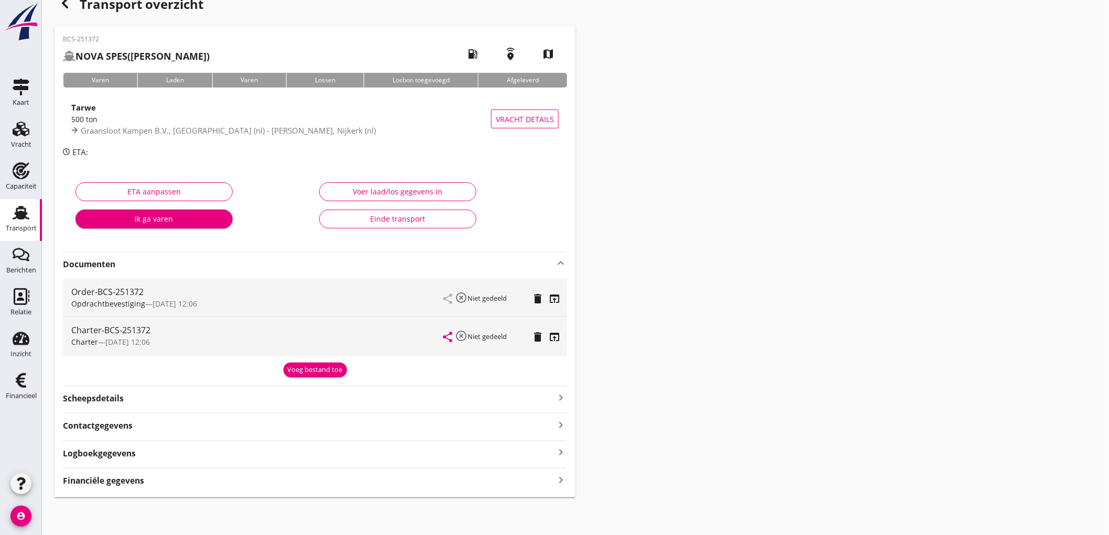
click at [126, 475] on strong "Financiële gegevens" at bounding box center [103, 481] width 81 height 12
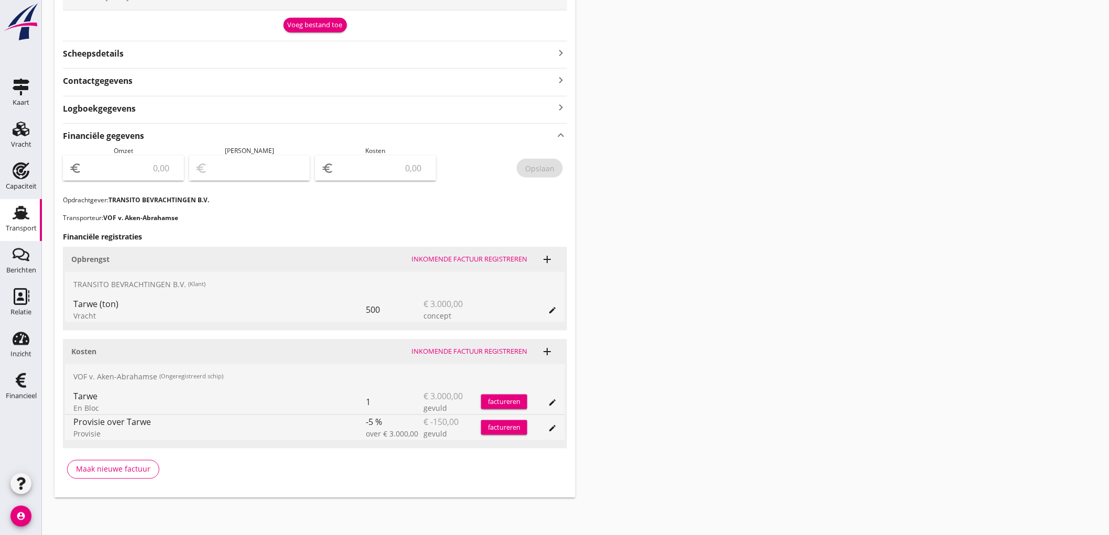
click at [124, 165] on input "number" at bounding box center [131, 168] width 94 height 17
type input "3000"
type input "2998.00"
type input "2"
type input "2972.00"
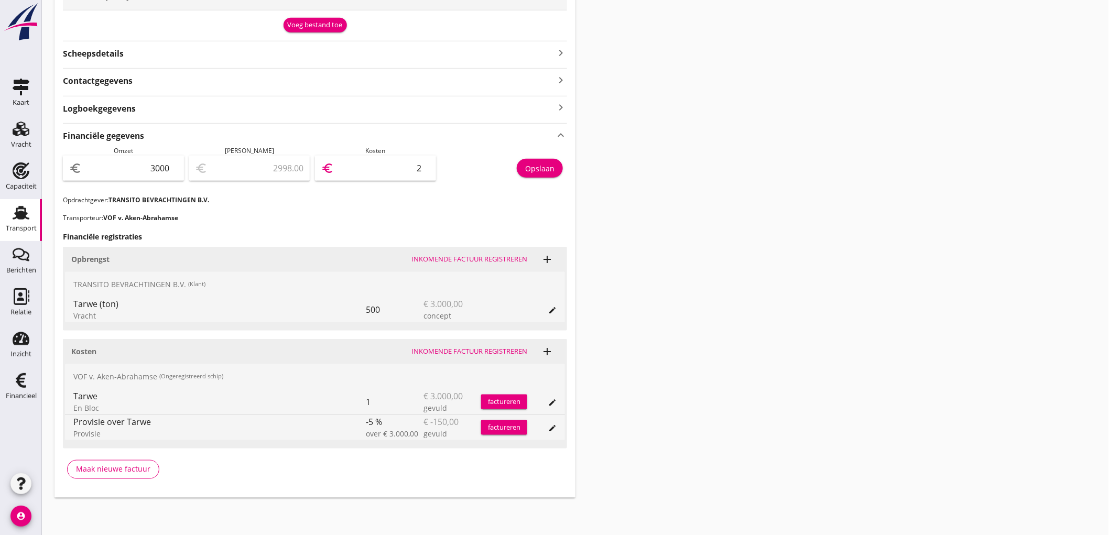
type input "28"
type input "2715.00"
type input "285"
type input "150.00"
type input "2850"
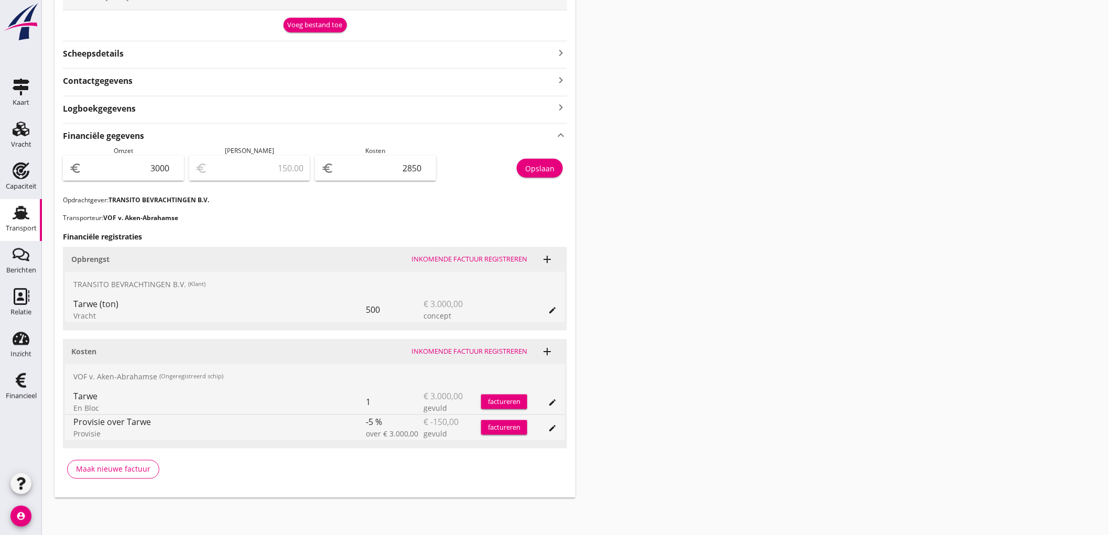
click at [530, 169] on div "Opslaan" at bounding box center [539, 168] width 29 height 11
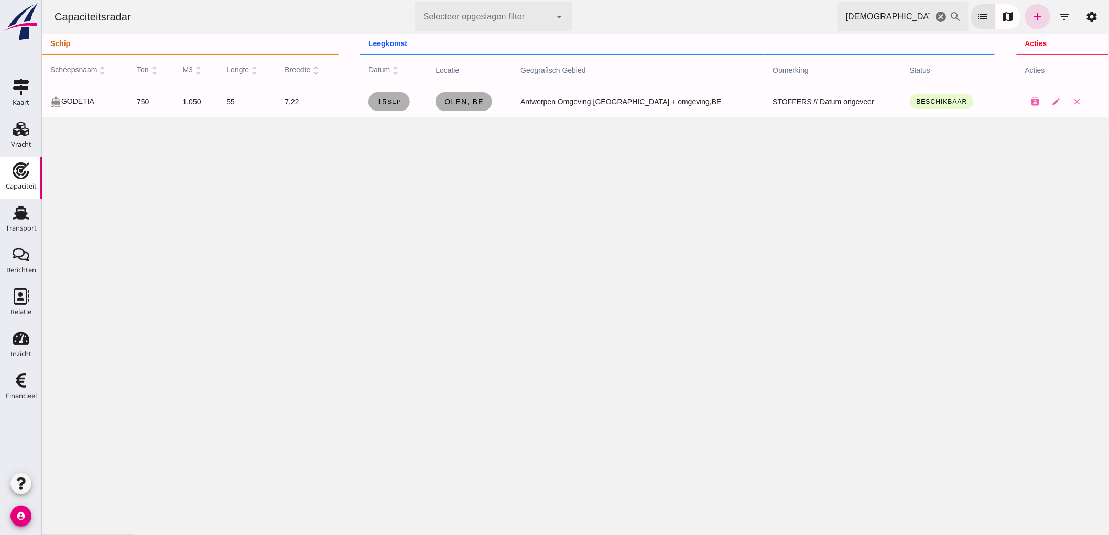
click at [935, 19] on icon "cancel" at bounding box center [941, 16] width 13 height 13
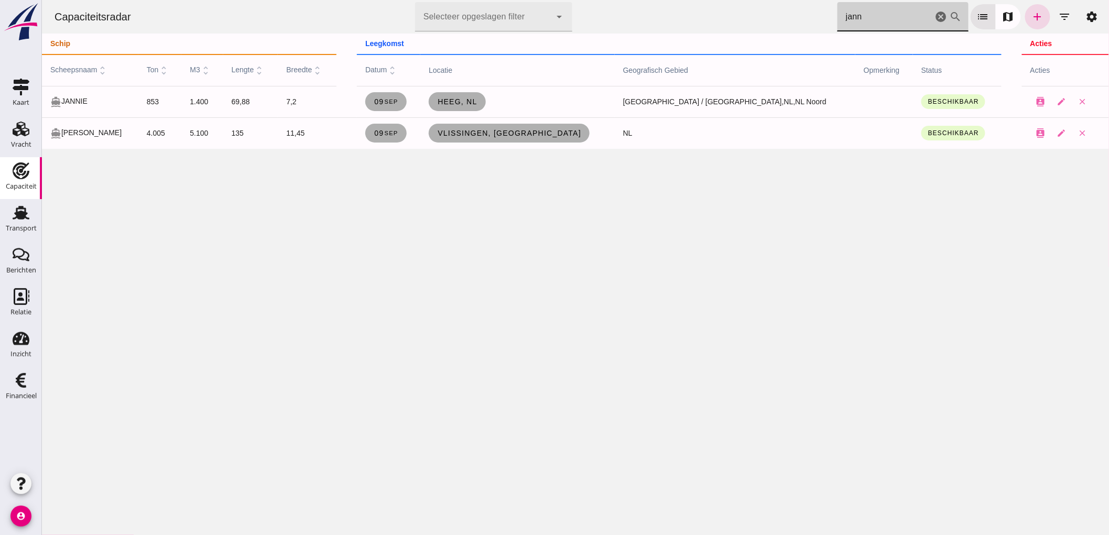
type input "jann"
click at [935, 21] on icon "cancel" at bounding box center [941, 16] width 13 height 13
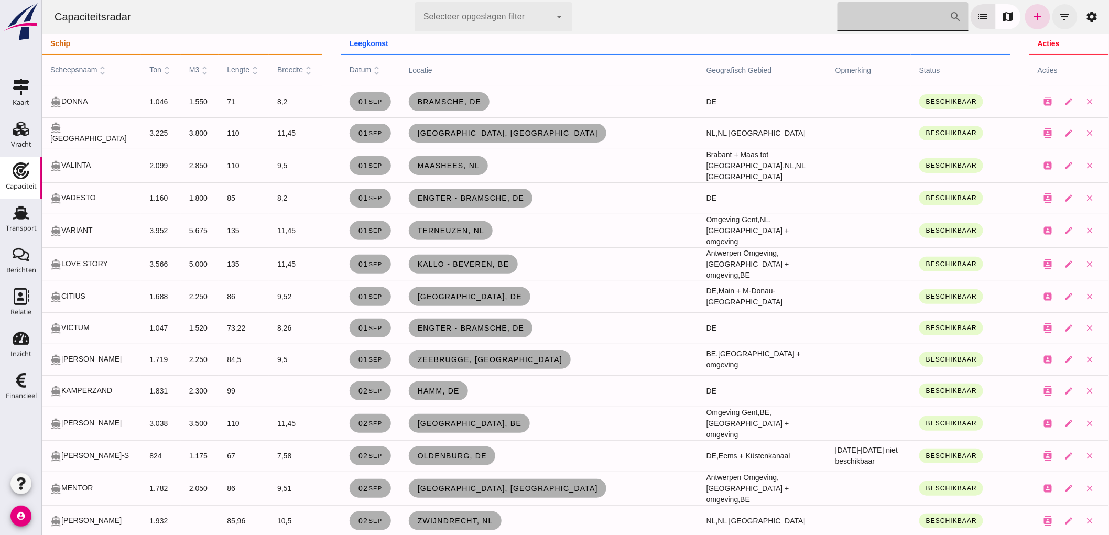
click at [1058, 17] on icon "filter_list" at bounding box center [1064, 16] width 13 height 13
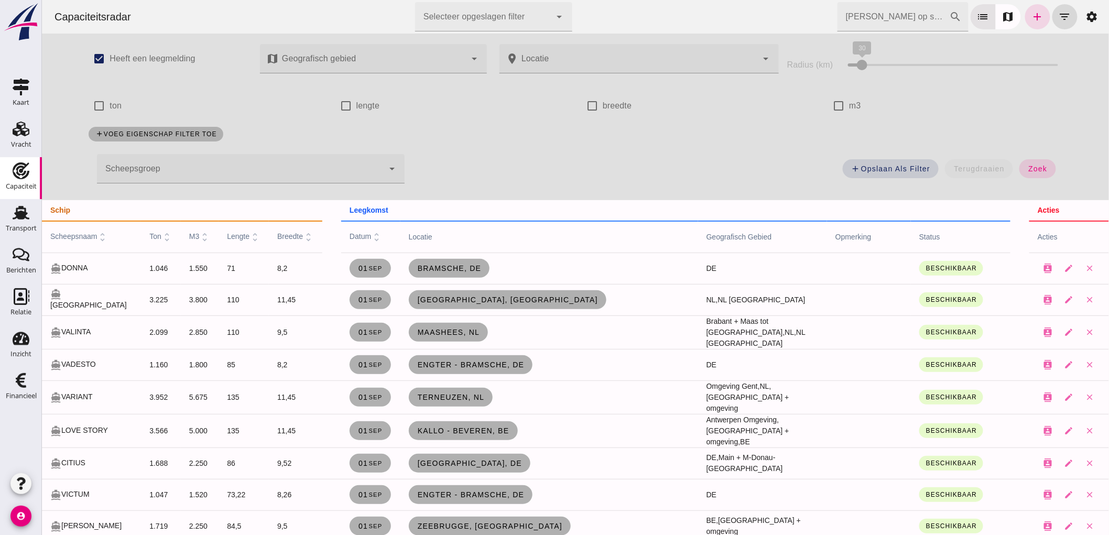
click at [239, 164] on div at bounding box center [239, 168] width 287 height 29
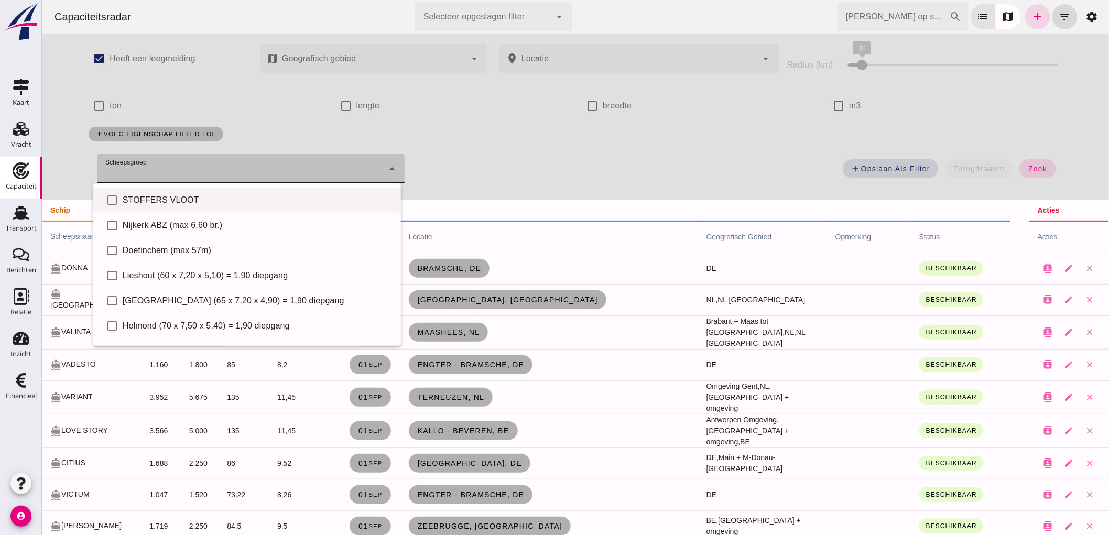
click at [201, 194] on div "STOFFERS VLOOT" at bounding box center [257, 200] width 270 height 13
type input "STOFFERS VLOOT"
checkbox input "true"
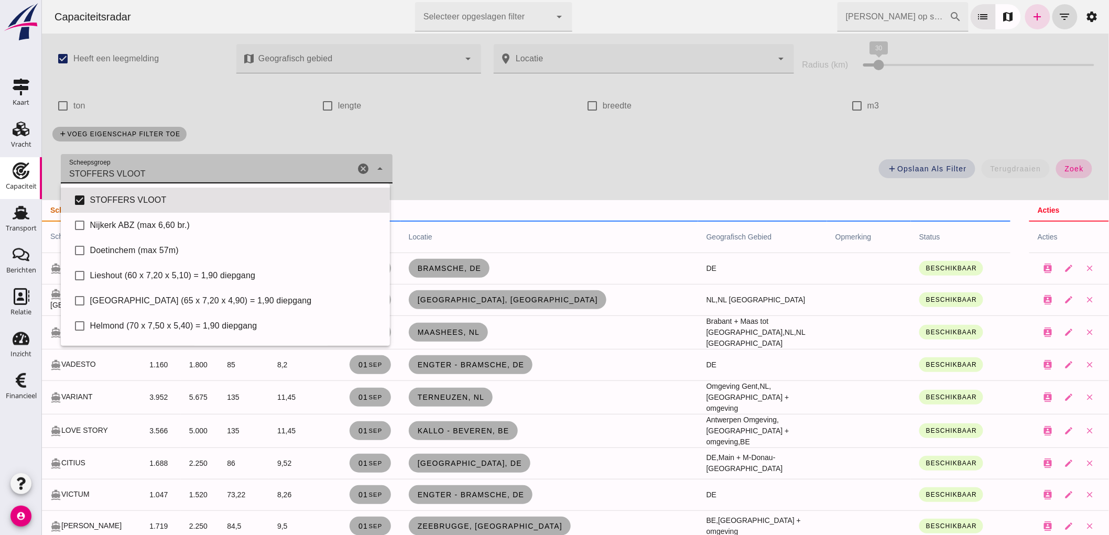
click at [1068, 170] on span "zoek" at bounding box center [1073, 169] width 19 height 8
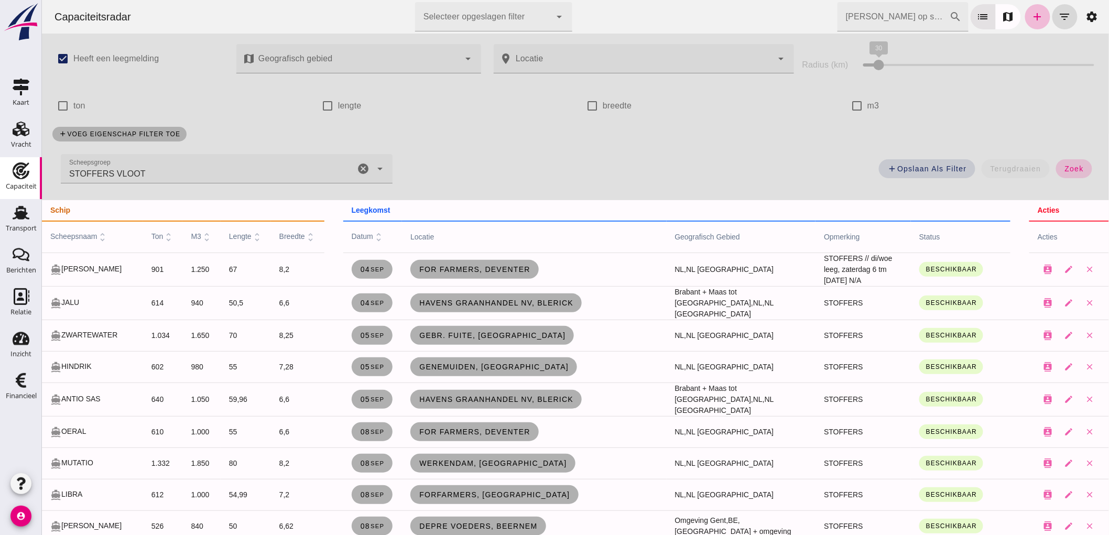
drag, startPoint x: 1069, startPoint y: 165, endPoint x: 1060, endPoint y: 170, distance: 9.9
click at [1069, 165] on span "zoek" at bounding box center [1073, 169] width 19 height 8
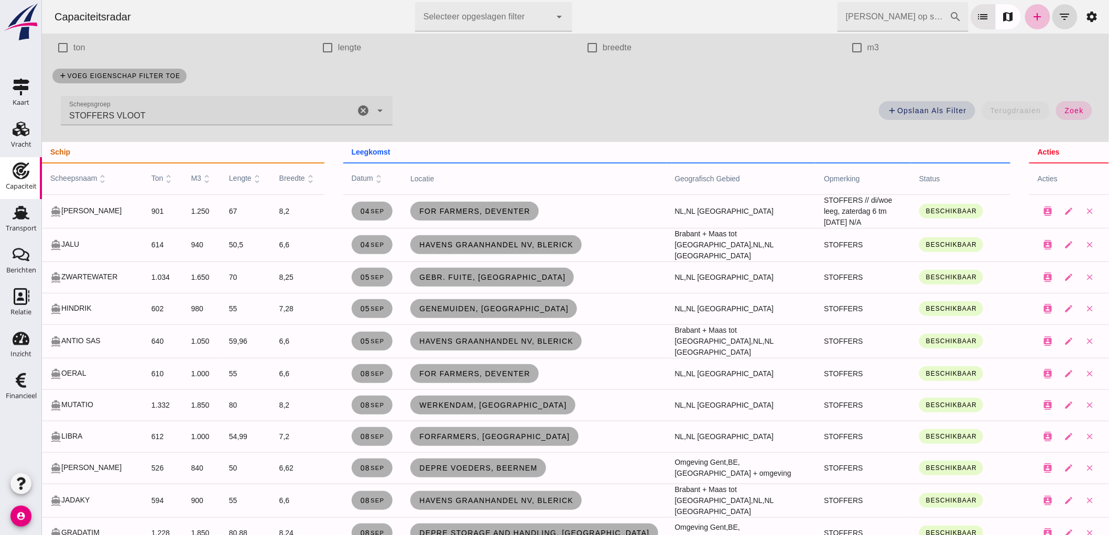
click at [363, 110] on icon "cancel" at bounding box center [362, 110] width 13 height 13
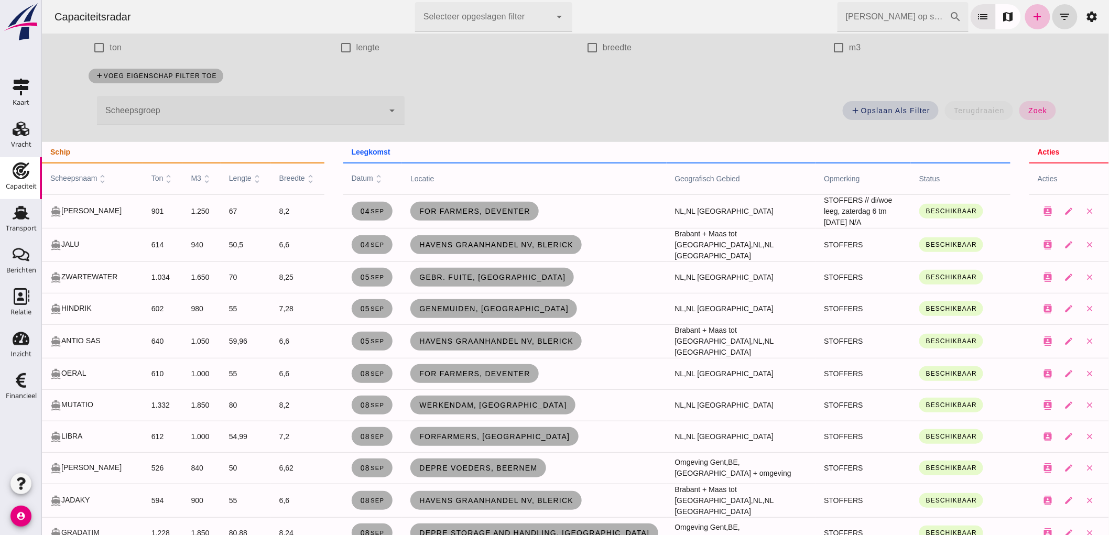
click at [1052, 115] on div "add Opslaan als filter terugdraaien zoek" at bounding box center [738, 114] width 657 height 38
click at [1041, 116] on button "zoek" at bounding box center [1037, 110] width 36 height 19
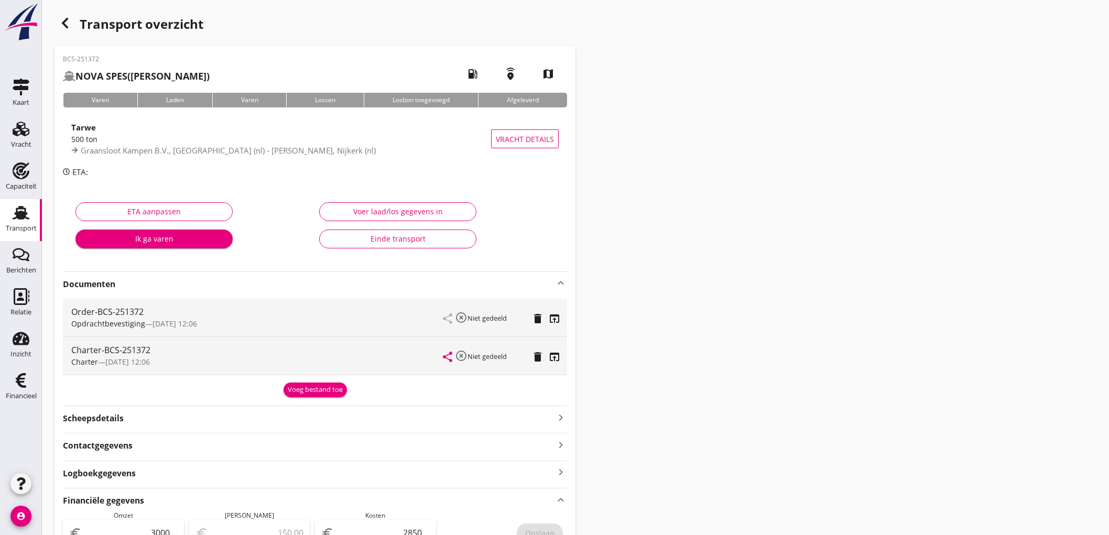
scroll to position [365, 0]
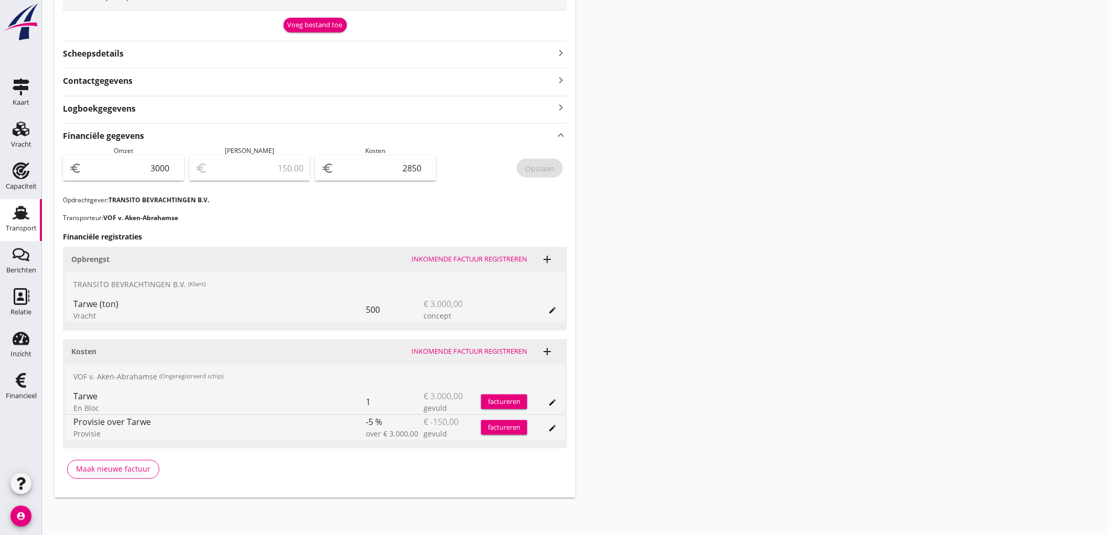
click at [17, 223] on div "Transport" at bounding box center [21, 228] width 31 height 15
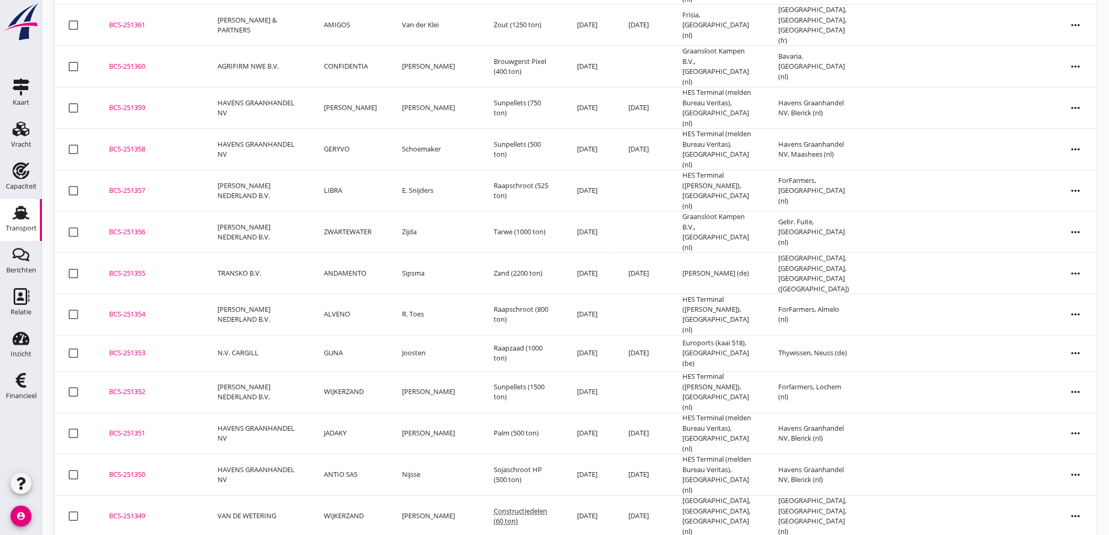
scroll to position [664, 0]
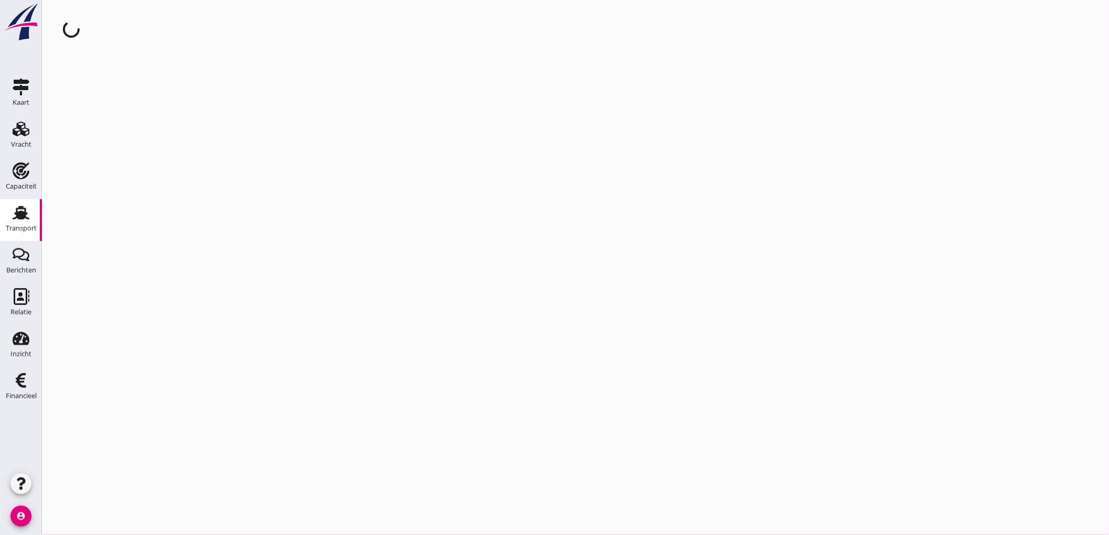
click at [0, 224] on link "Transport Transport" at bounding box center [21, 220] width 42 height 42
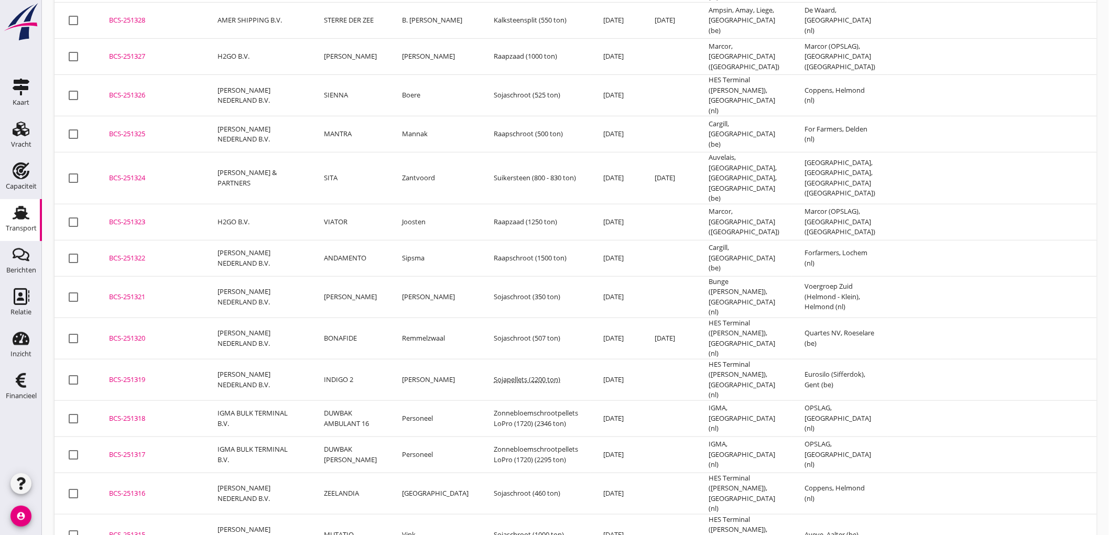
scroll to position [1994, 0]
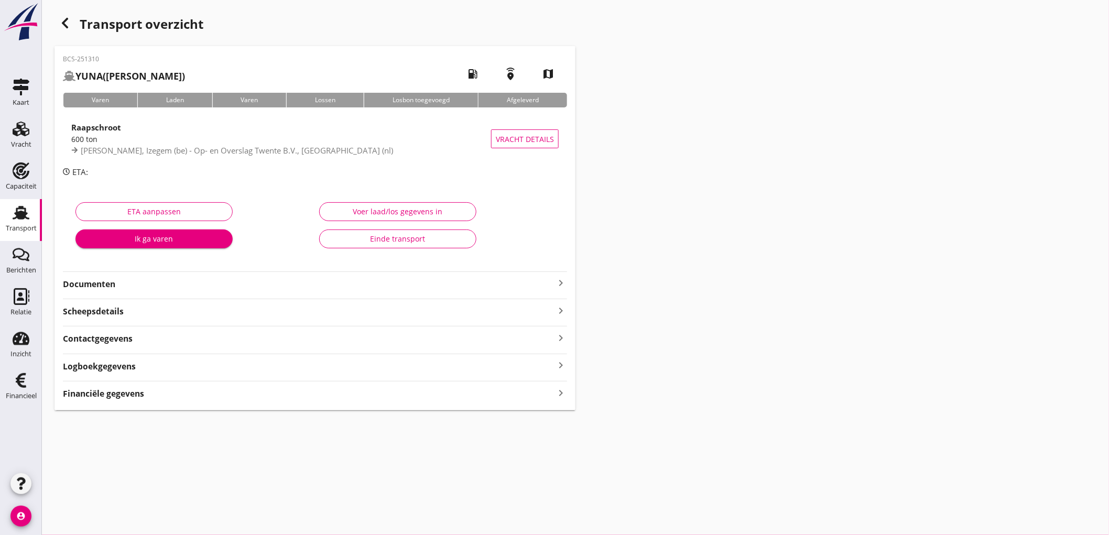
click at [123, 288] on strong "Documenten" at bounding box center [309, 284] width 492 height 12
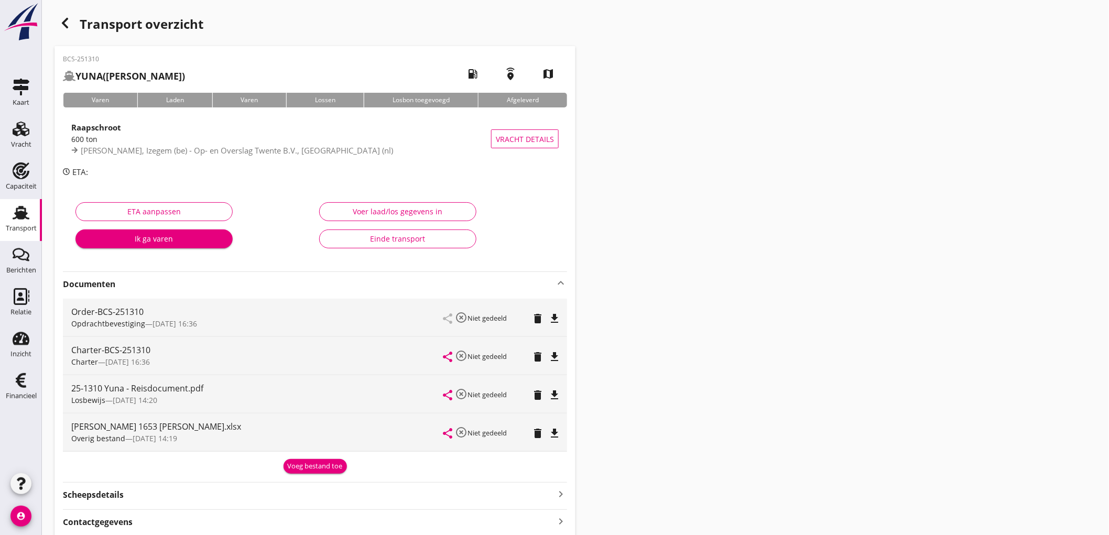
click at [536, 394] on icon "delete" at bounding box center [538, 395] width 13 height 13
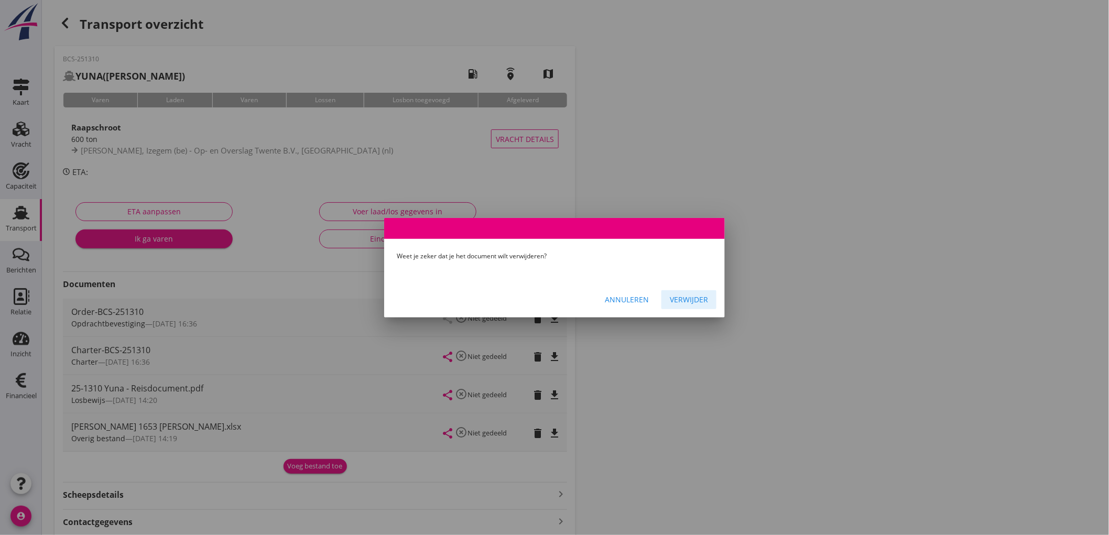
click at [697, 296] on div "Verwijder" at bounding box center [689, 299] width 38 height 11
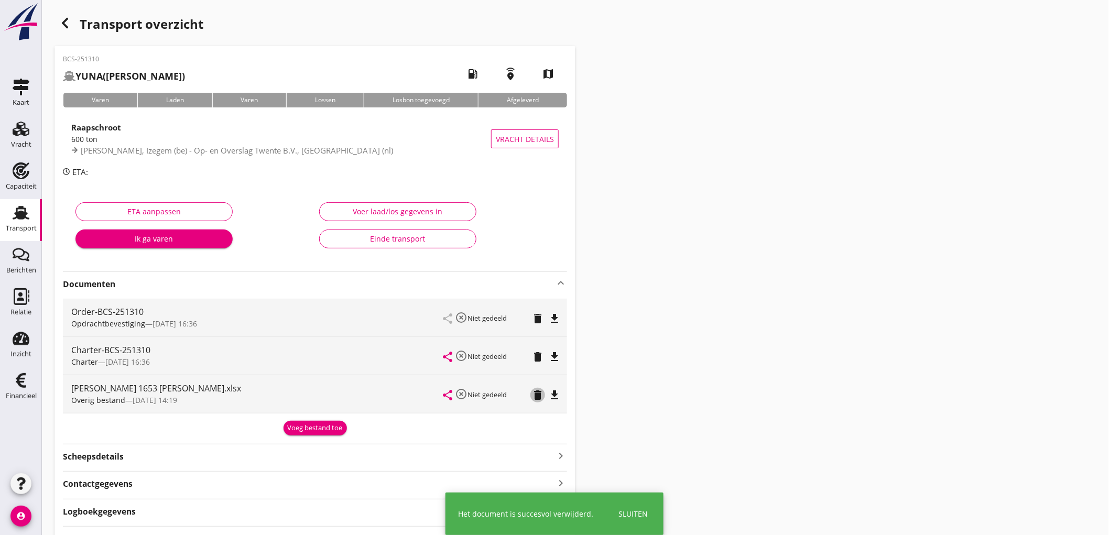
click at [542, 391] on icon "delete" at bounding box center [538, 395] width 13 height 13
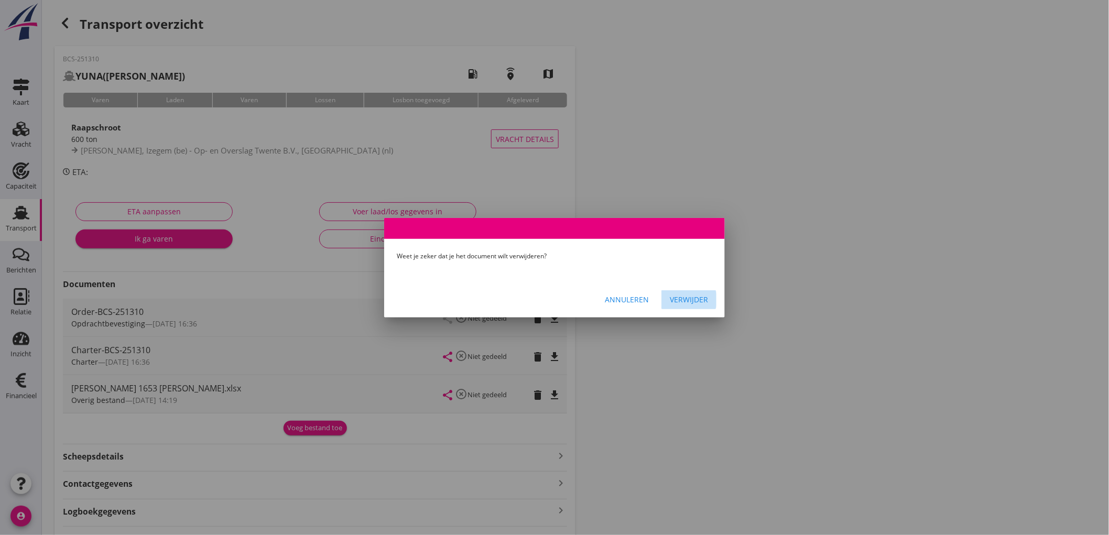
click at [690, 299] on div "Verwijder" at bounding box center [689, 299] width 38 height 11
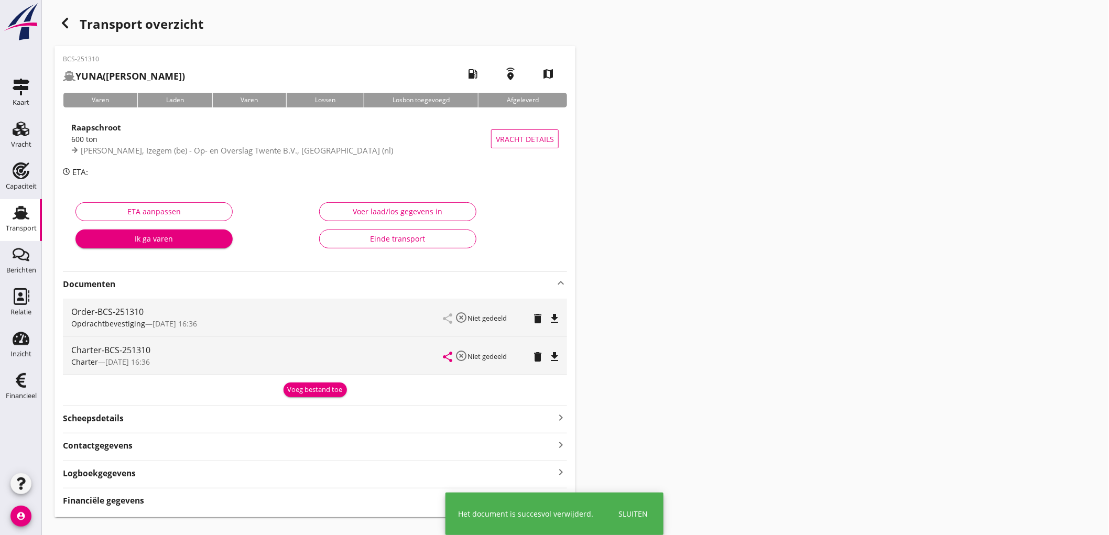
click at [335, 389] on div "Voeg bestand toe" at bounding box center [315, 390] width 55 height 10
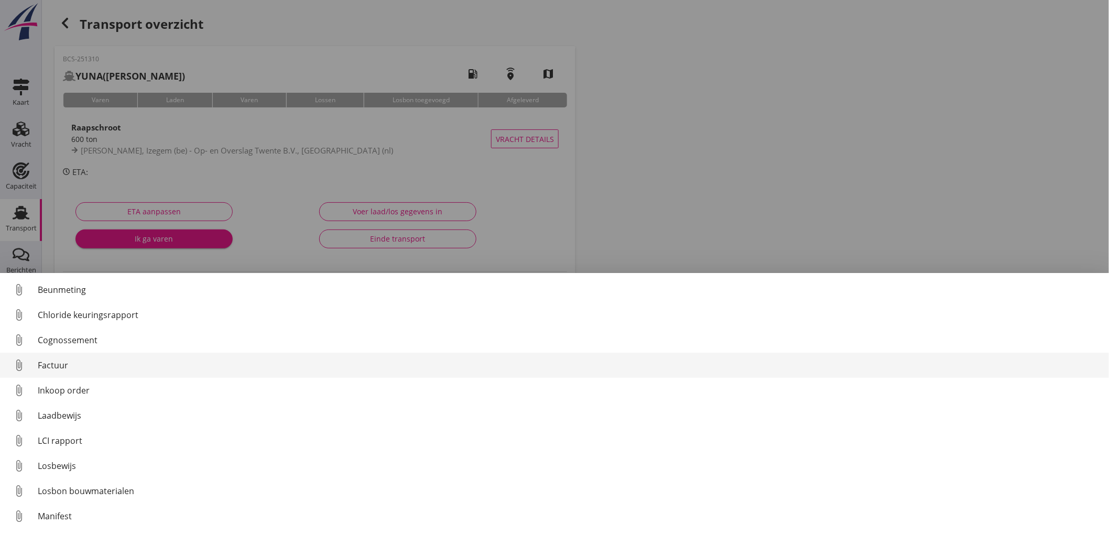
click at [74, 364] on div "Factuur" at bounding box center [569, 365] width 1063 height 13
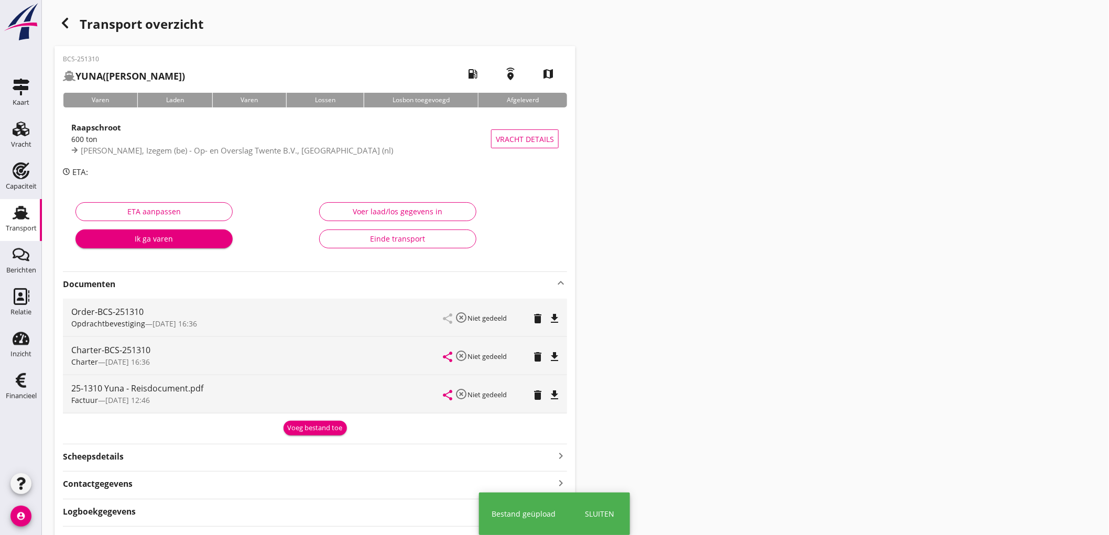
click at [541, 394] on icon "delete" at bounding box center [538, 395] width 13 height 13
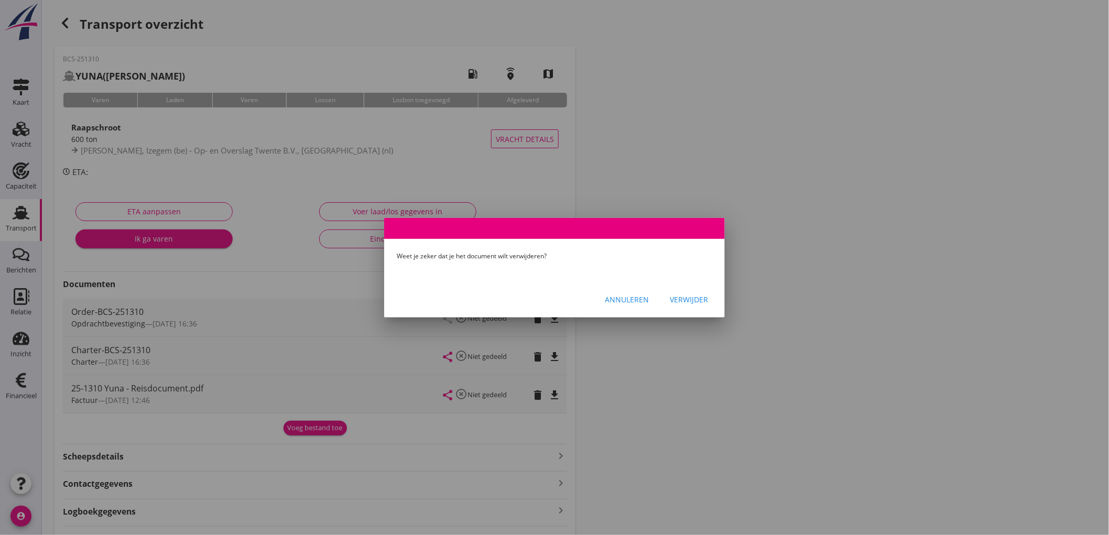
click at [678, 295] on div "Verwijder" at bounding box center [689, 299] width 38 height 11
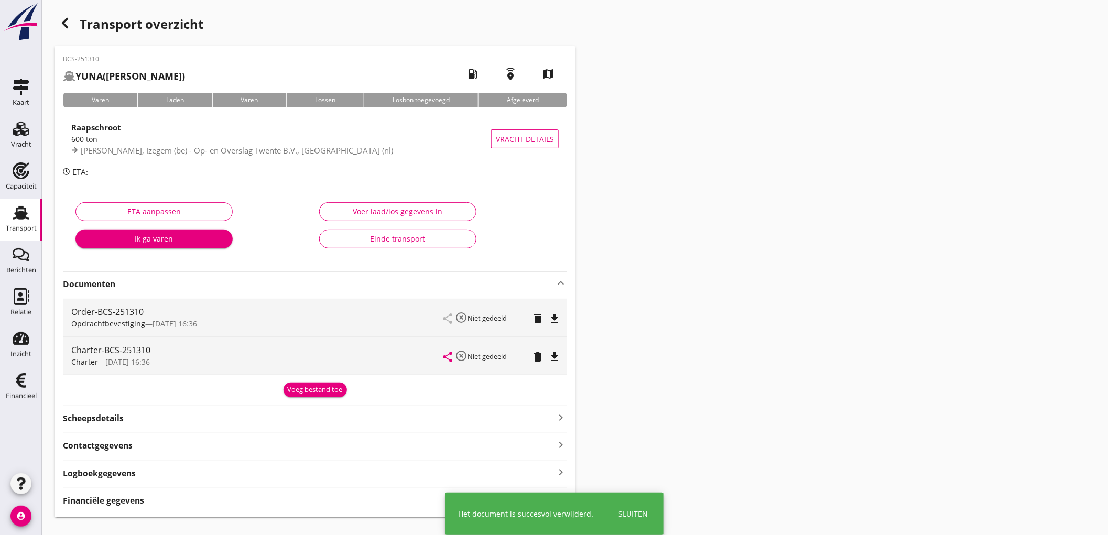
click at [320, 394] on div "Voeg bestand toe" at bounding box center [315, 390] width 55 height 10
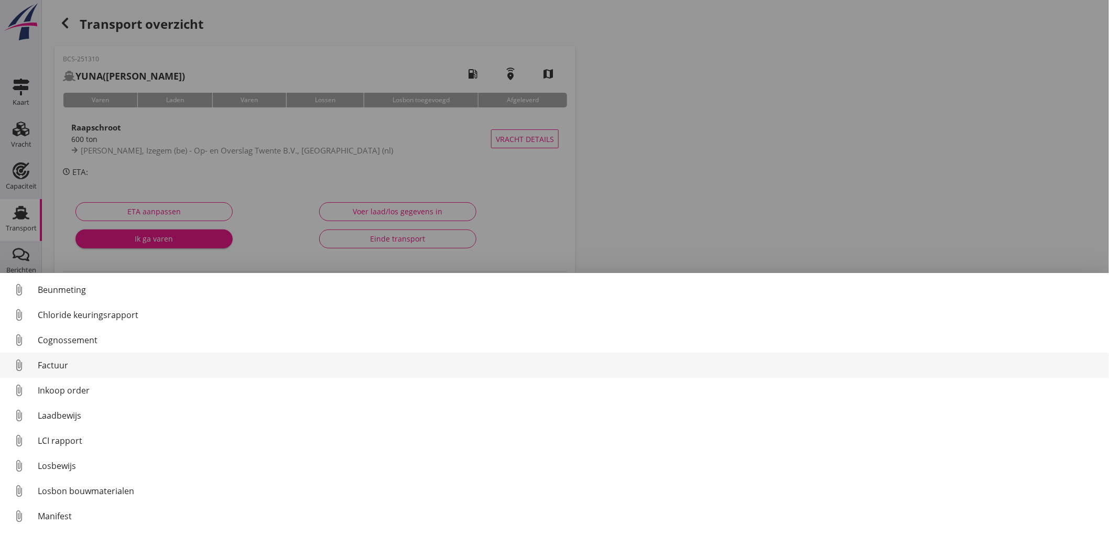
click at [66, 366] on div "Factuur" at bounding box center [569, 365] width 1063 height 13
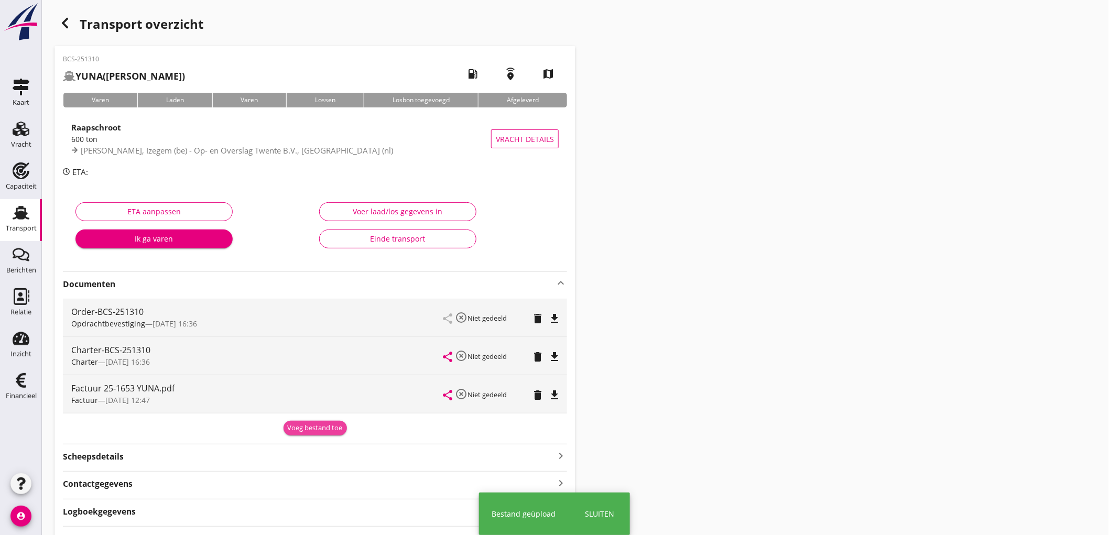
click at [320, 430] on div "Voeg bestand toe" at bounding box center [315, 428] width 55 height 10
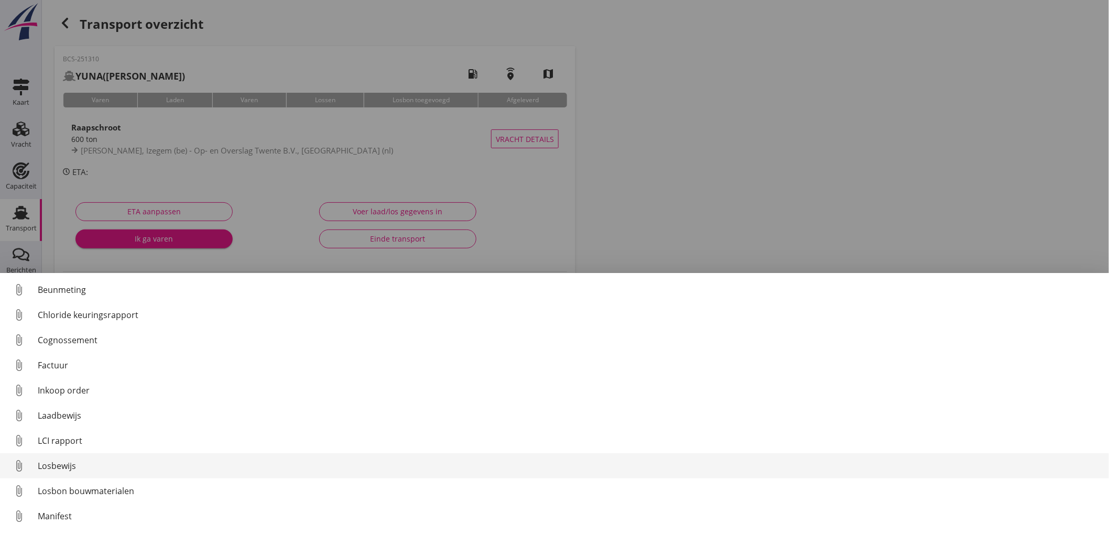
drag, startPoint x: 79, startPoint y: 459, endPoint x: 74, endPoint y: 468, distance: 10.3
click at [74, 468] on div "Losbewijs" at bounding box center [569, 466] width 1063 height 13
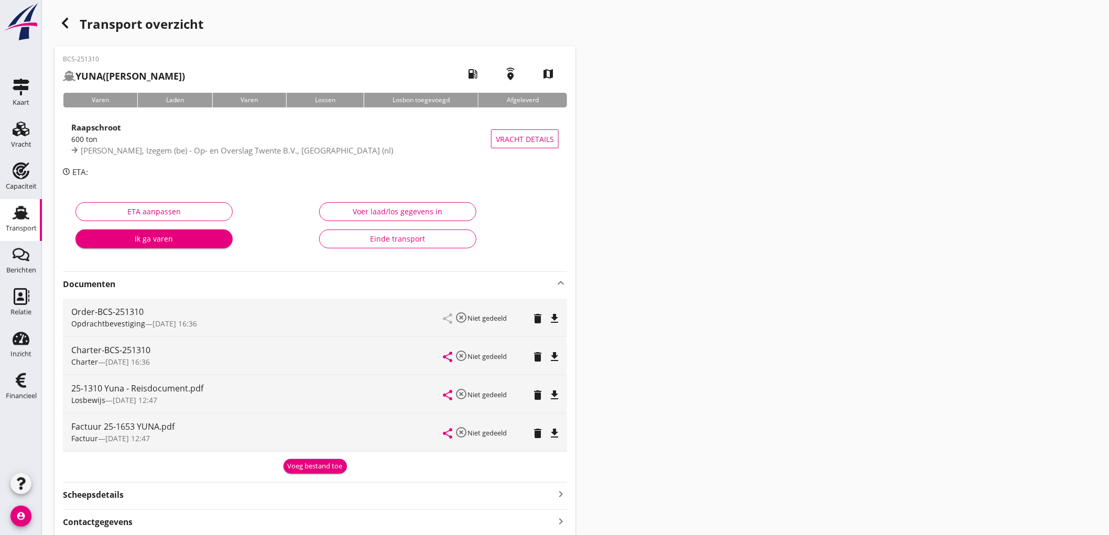
scroll to position [96, 0]
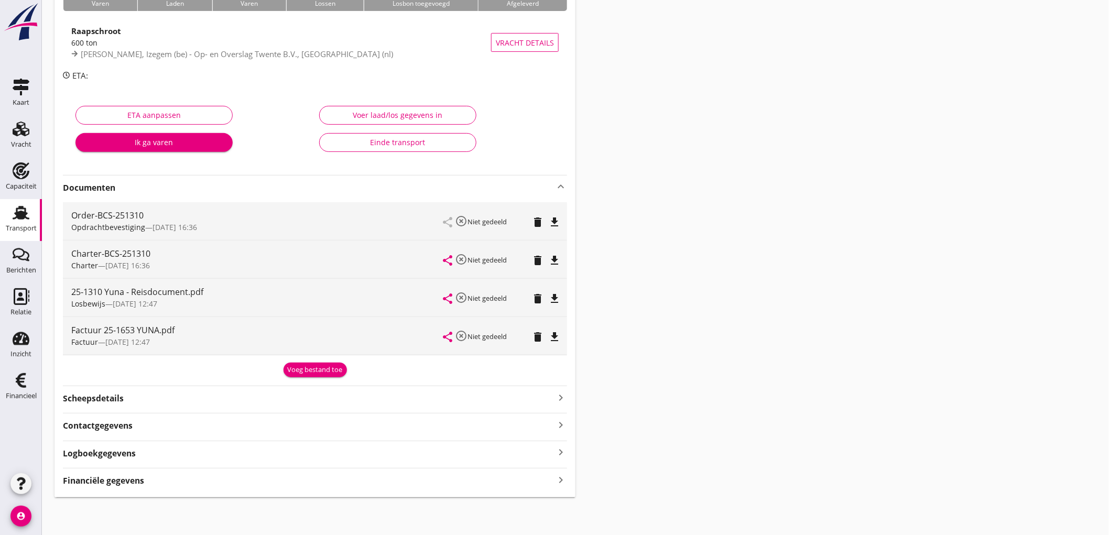
click at [27, 212] on icon "Transport" at bounding box center [21, 212] width 17 height 17
